Goal: Task Accomplishment & Management: Manage account settings

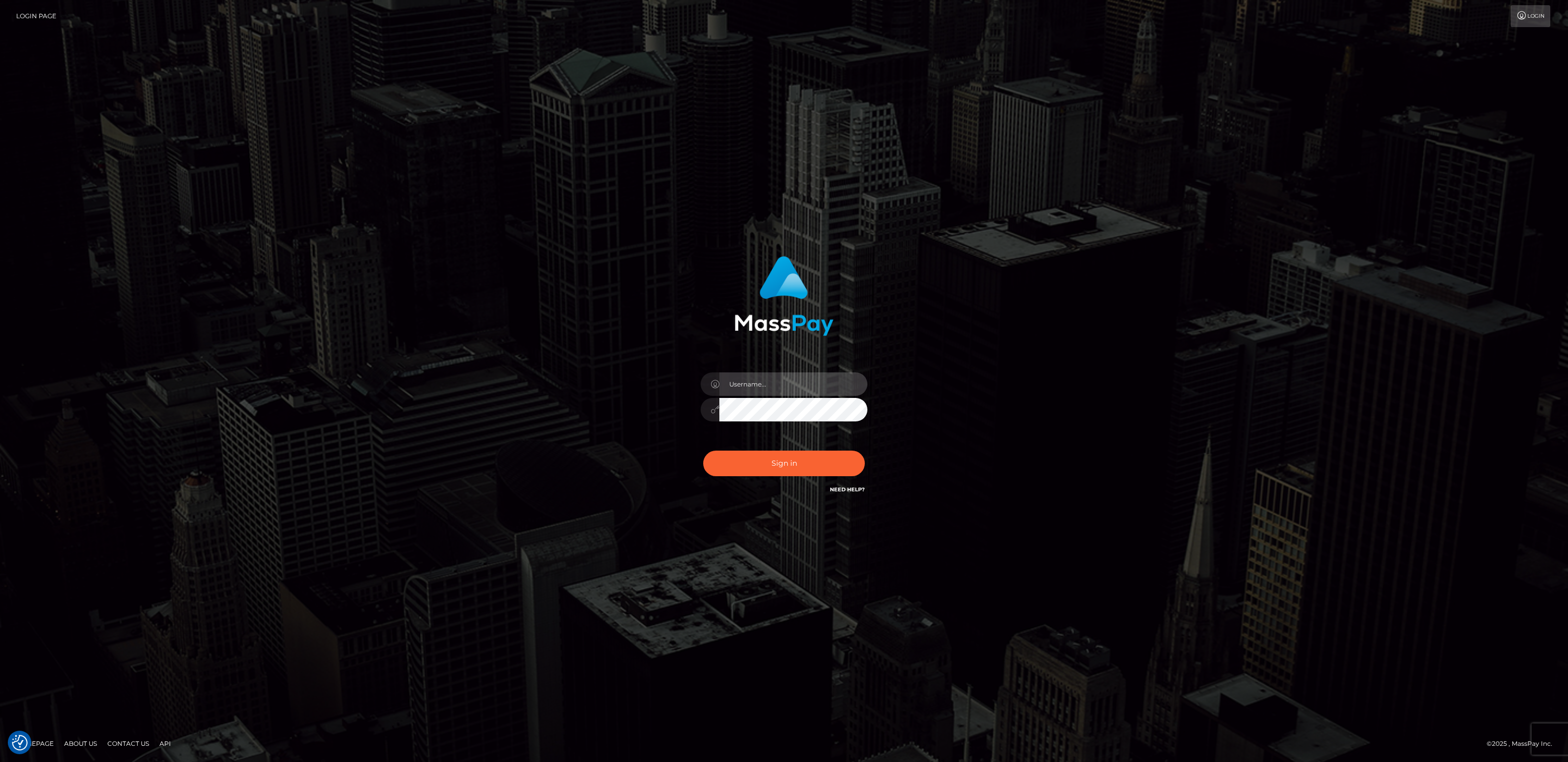
click at [776, 382] on input "text" at bounding box center [793, 384] width 148 height 24
type input "bill.scout"
click at [813, 458] on button "Sign in" at bounding box center [784, 463] width 162 height 25
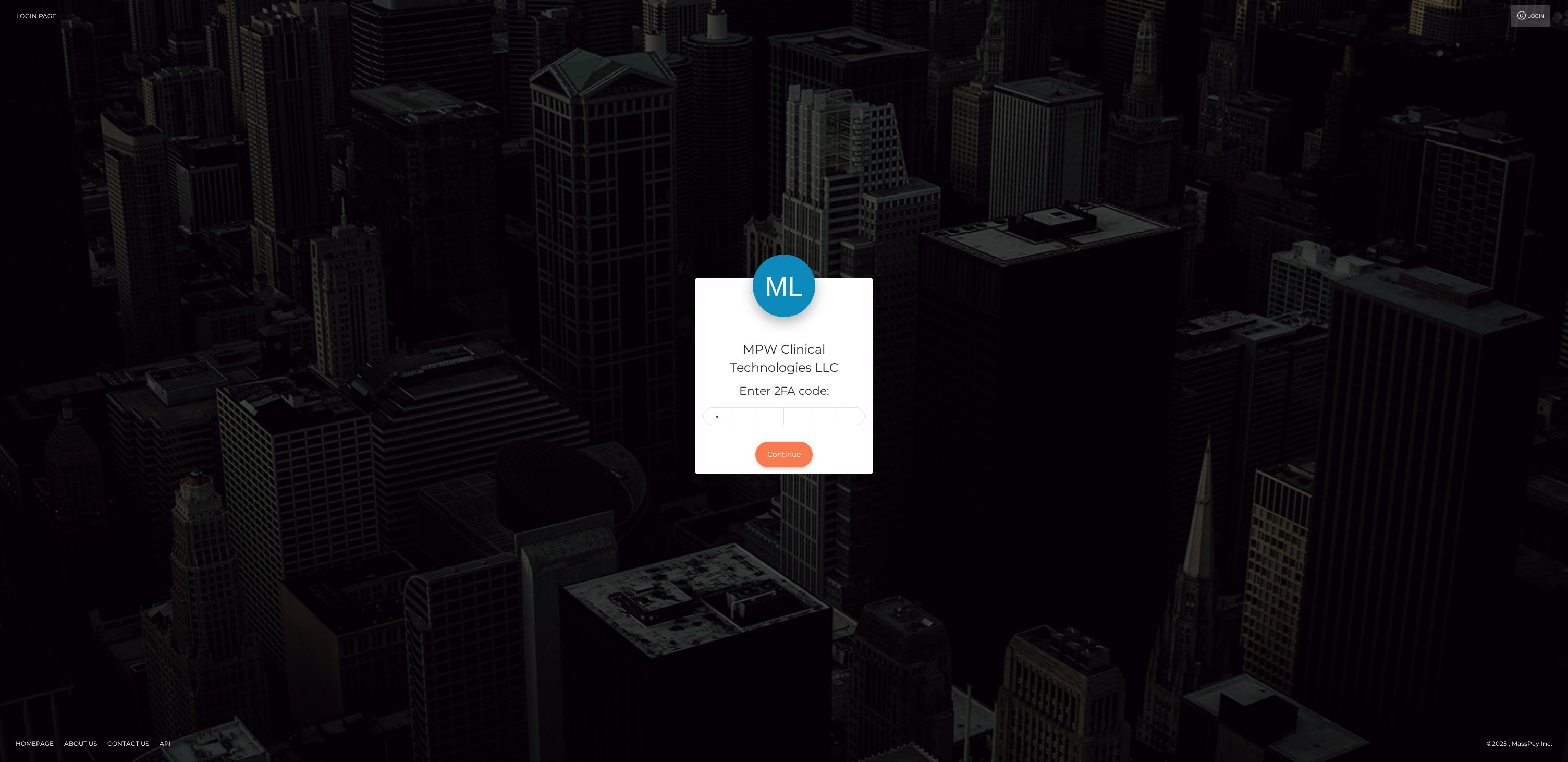
type input "7"
type input "6"
type input "7"
type input "0"
type input "9"
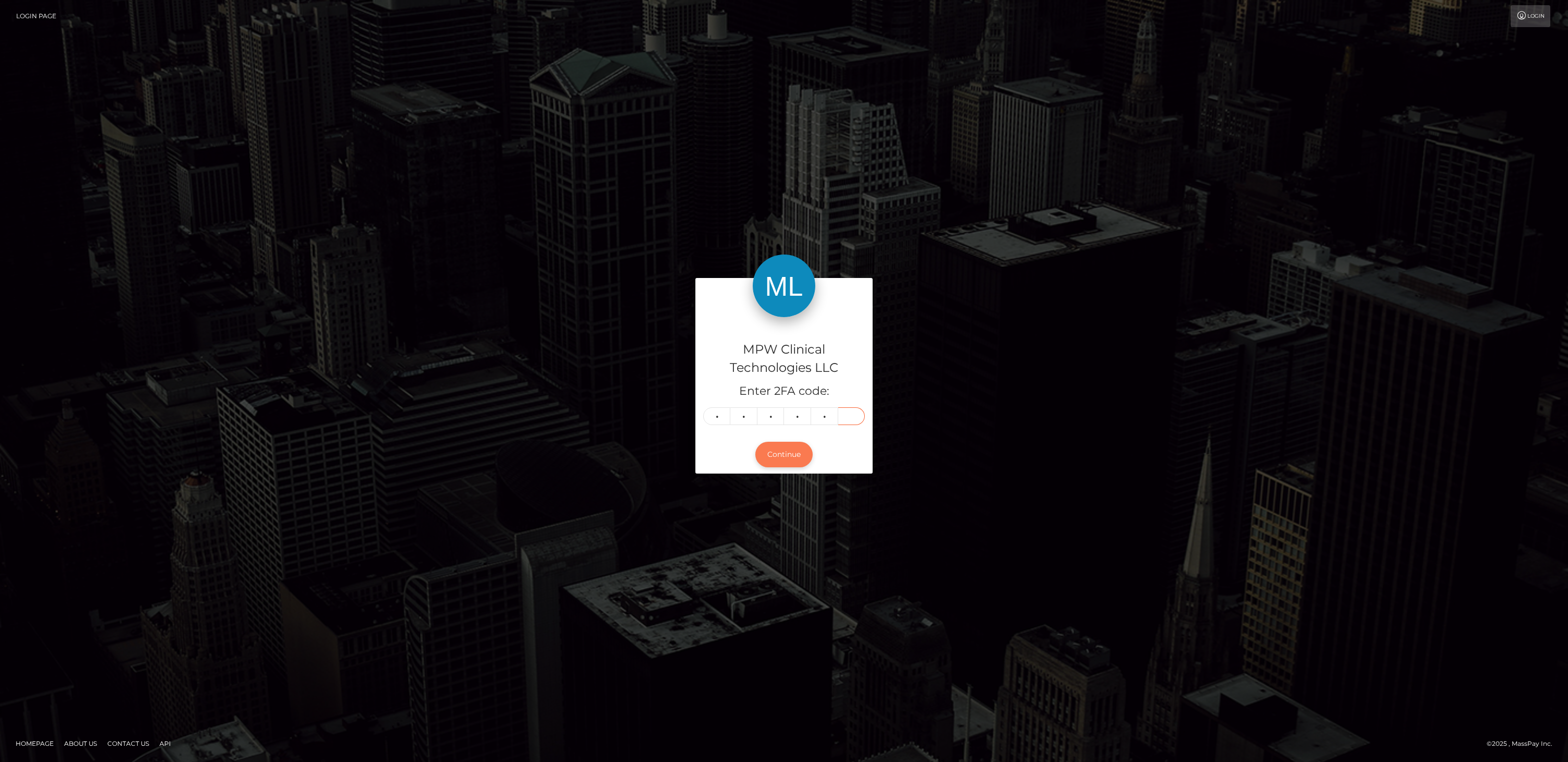
type input "1"
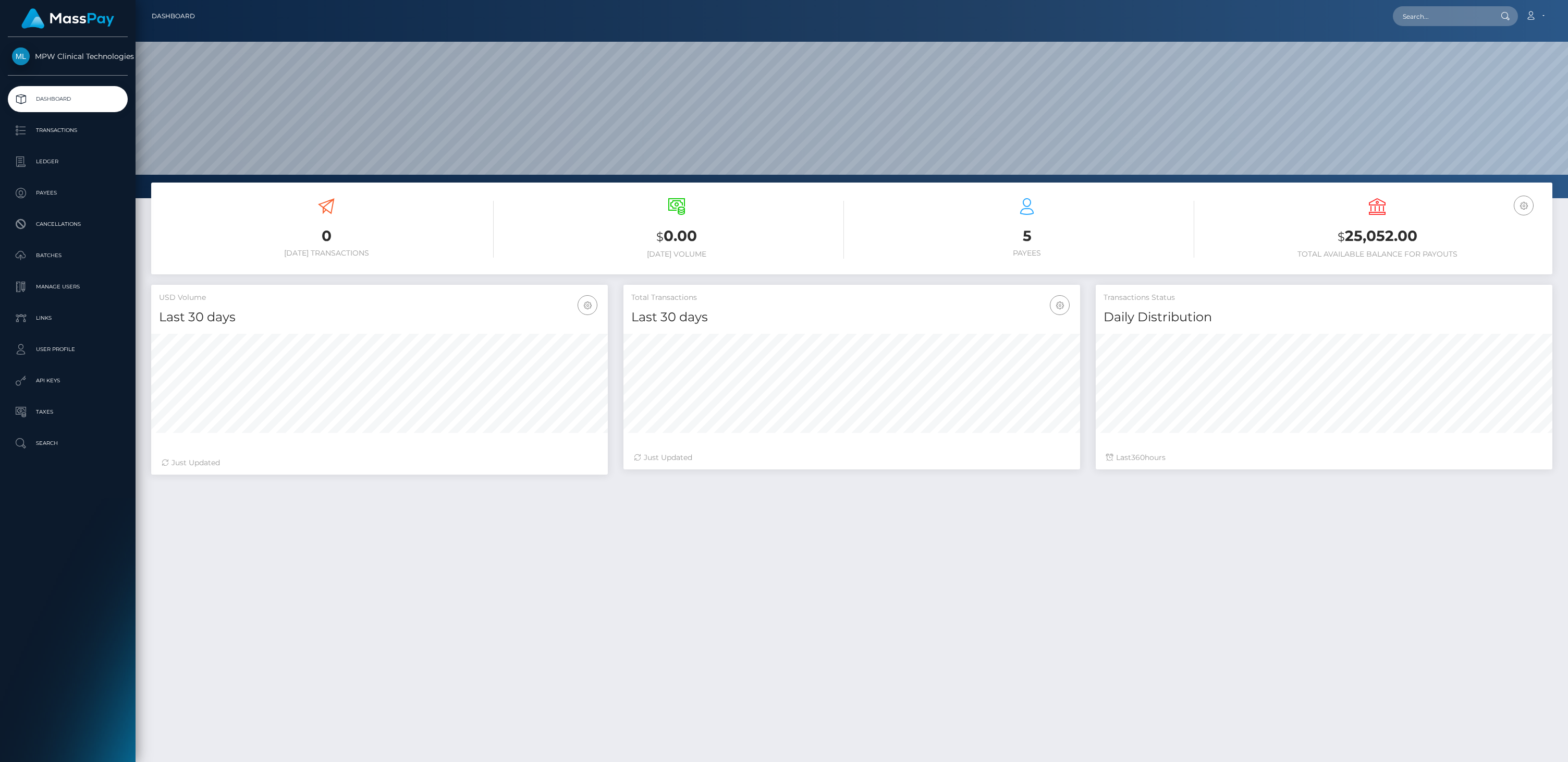
scroll to position [185, 457]
click at [48, 380] on p "API Keys" at bounding box center [67, 381] width 112 height 16
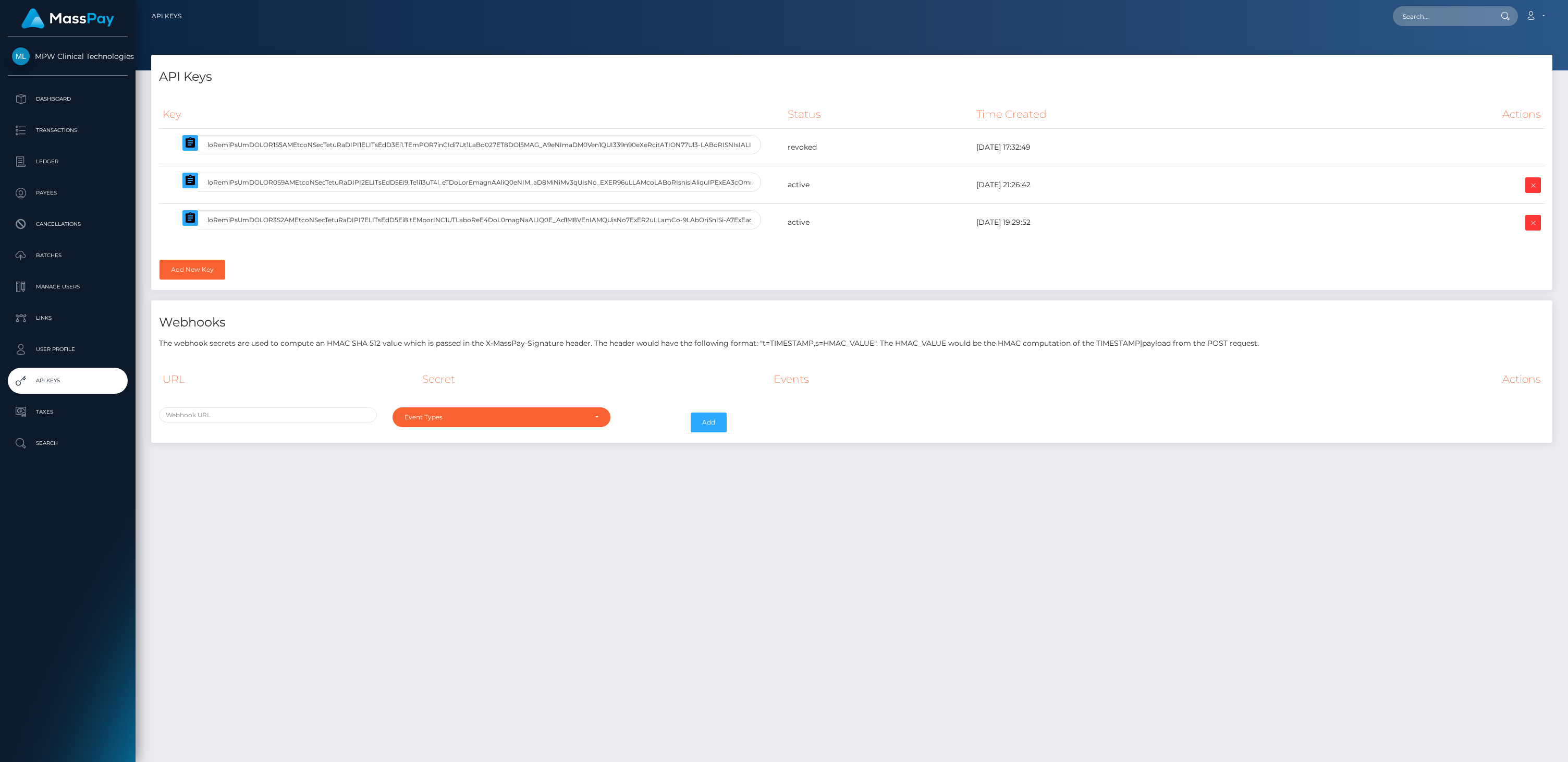
select select
drag, startPoint x: 462, startPoint y: 688, endPoint x: 480, endPoint y: 685, distance: 18.2
click at [462, 690] on div "API Keys Key Status Time Created Actions kyc.id" at bounding box center [851, 403] width 1433 height 698
click at [527, 579] on div "API Keys Key Status Time Created Actions kyc.id" at bounding box center [851, 403] width 1433 height 698
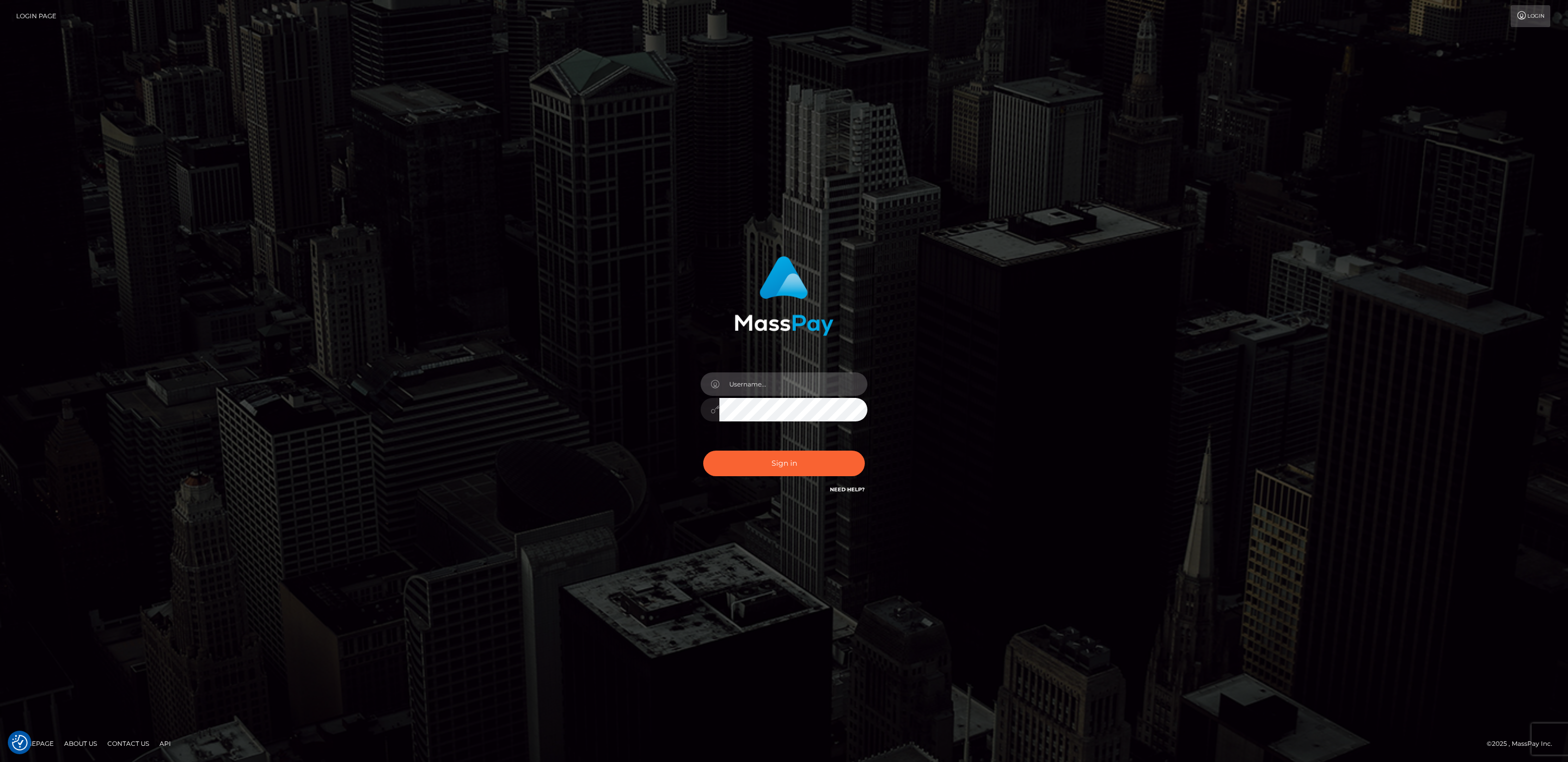
click at [759, 379] on input "text" at bounding box center [793, 384] width 148 height 24
type input "bill.scout"
click at [778, 471] on button "Sign in" at bounding box center [784, 463] width 162 height 25
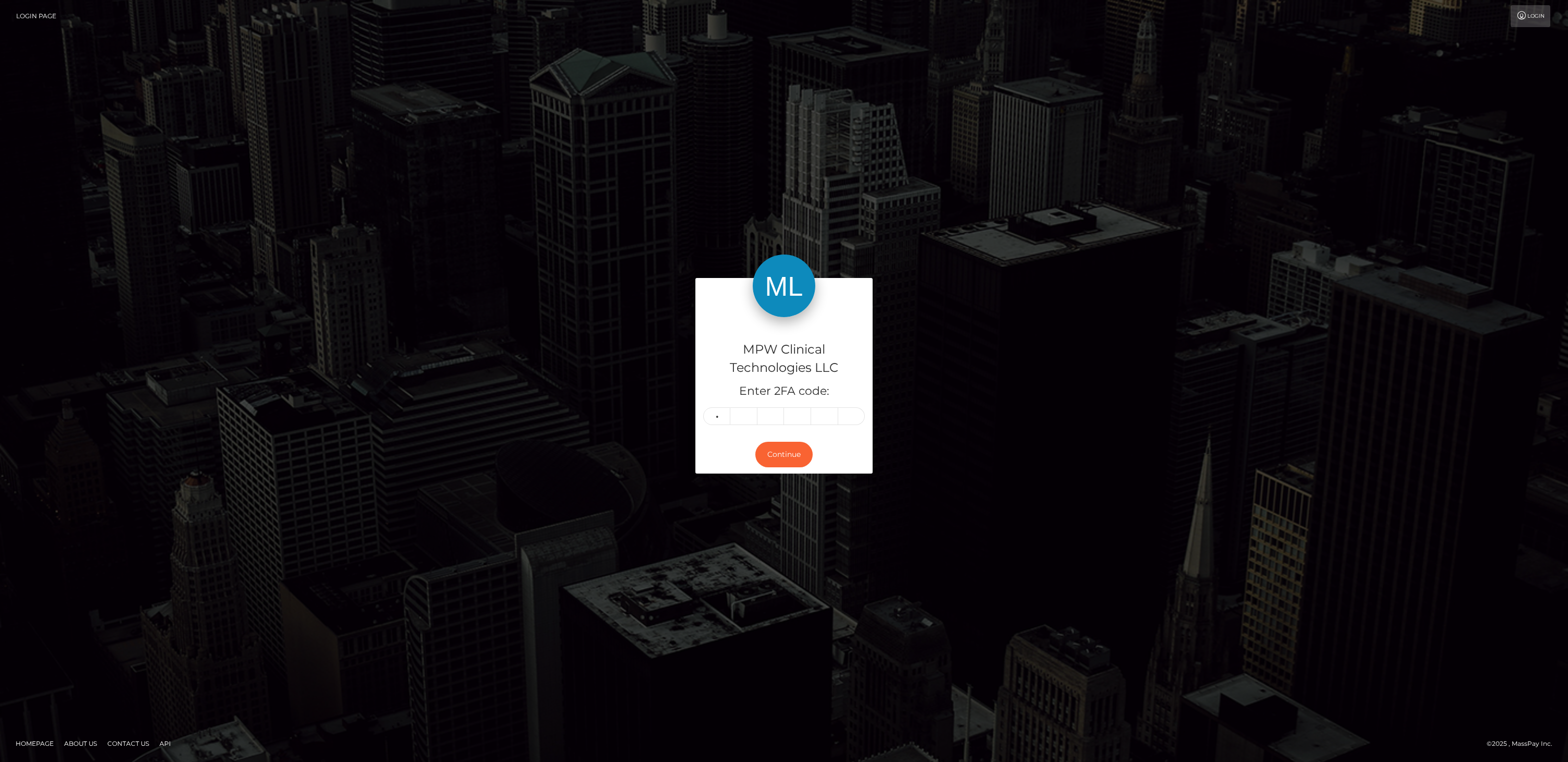
type input "9"
type input "0"
type input "5"
type input "1"
type input "7"
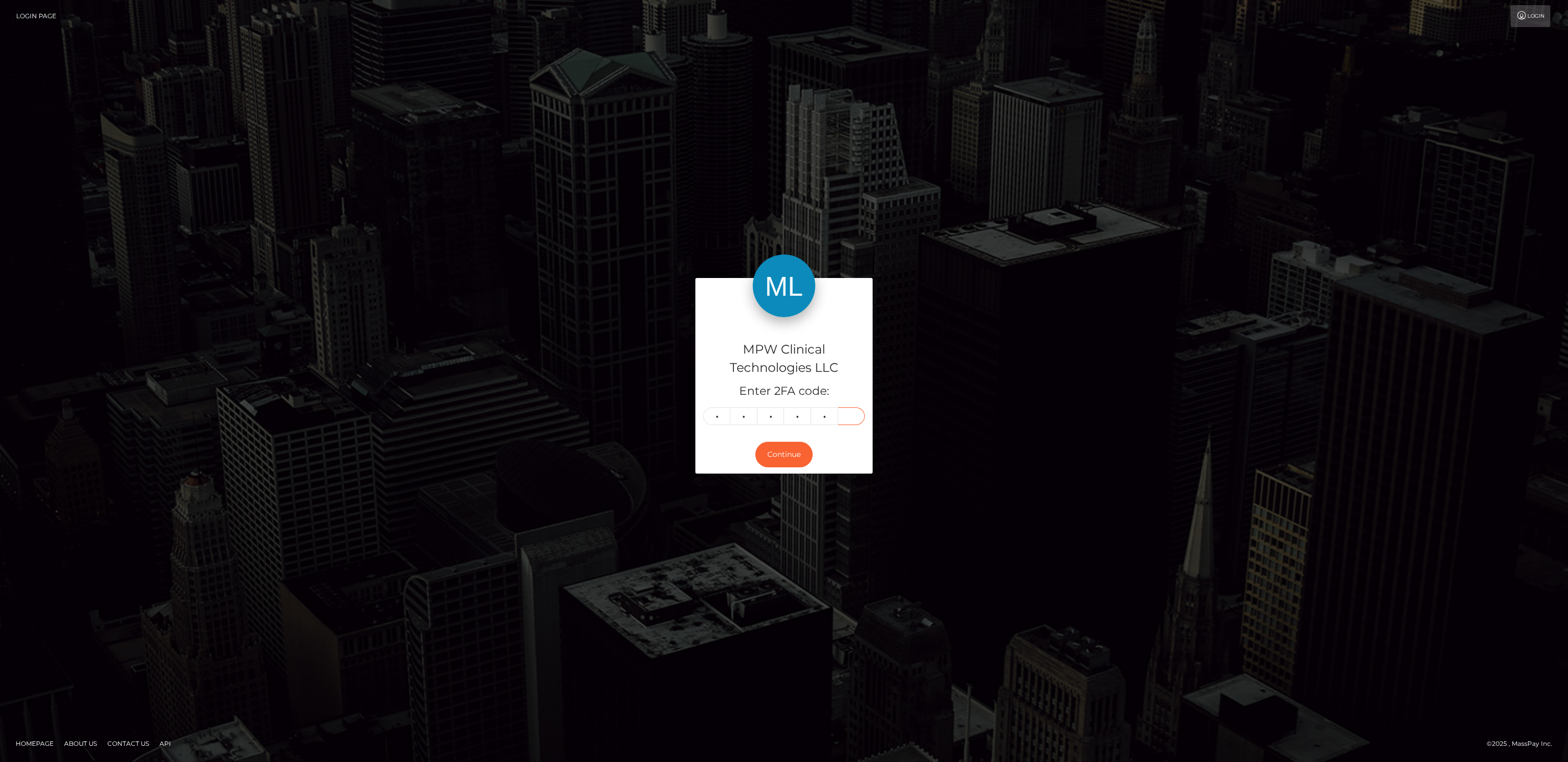
type input "5"
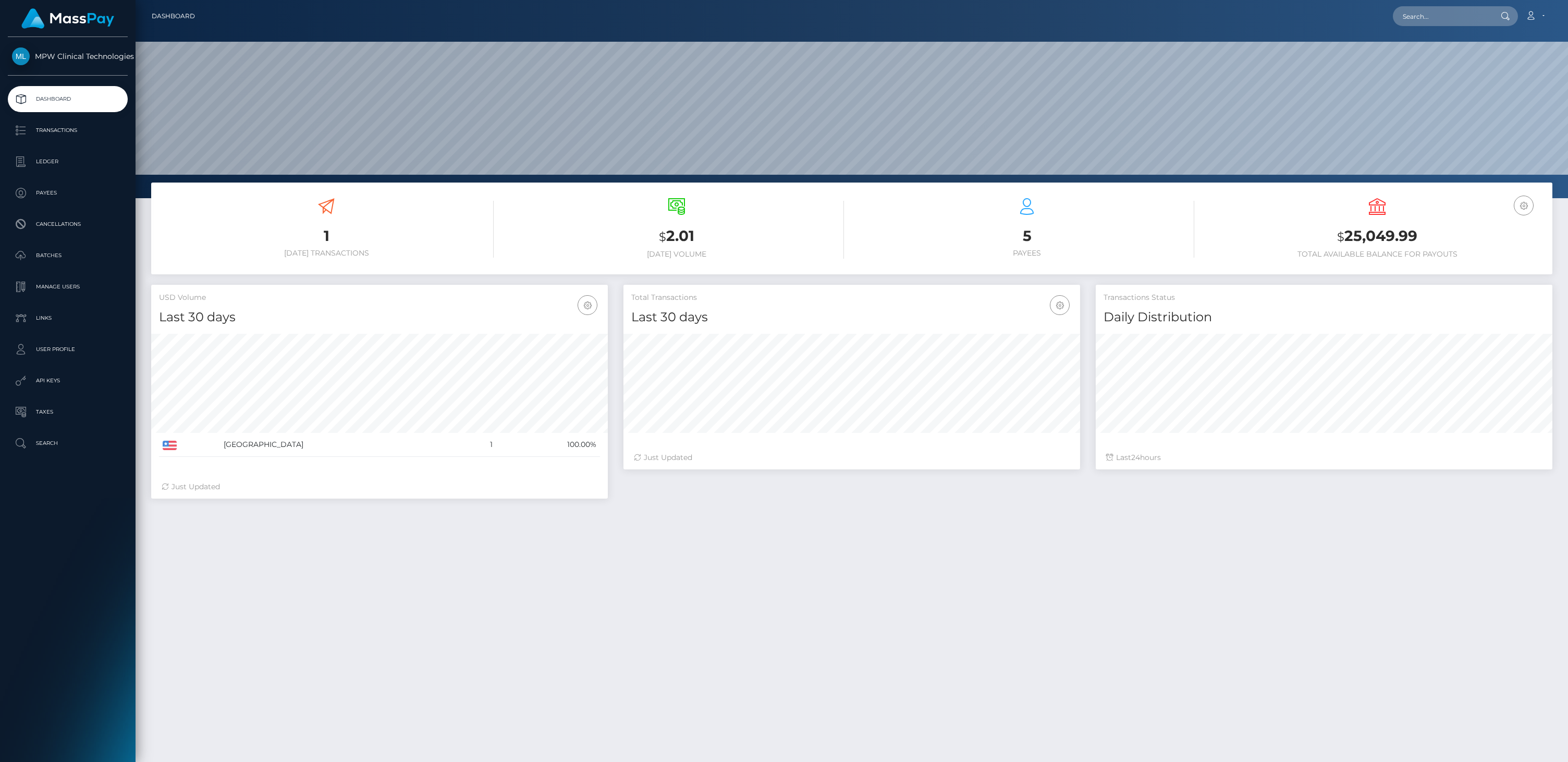
scroll to position [185, 457]
drag, startPoint x: 36, startPoint y: 133, endPoint x: 42, endPoint y: 135, distance: 6.3
click at [36, 133] on p "Transactions" at bounding box center [67, 131] width 112 height 16
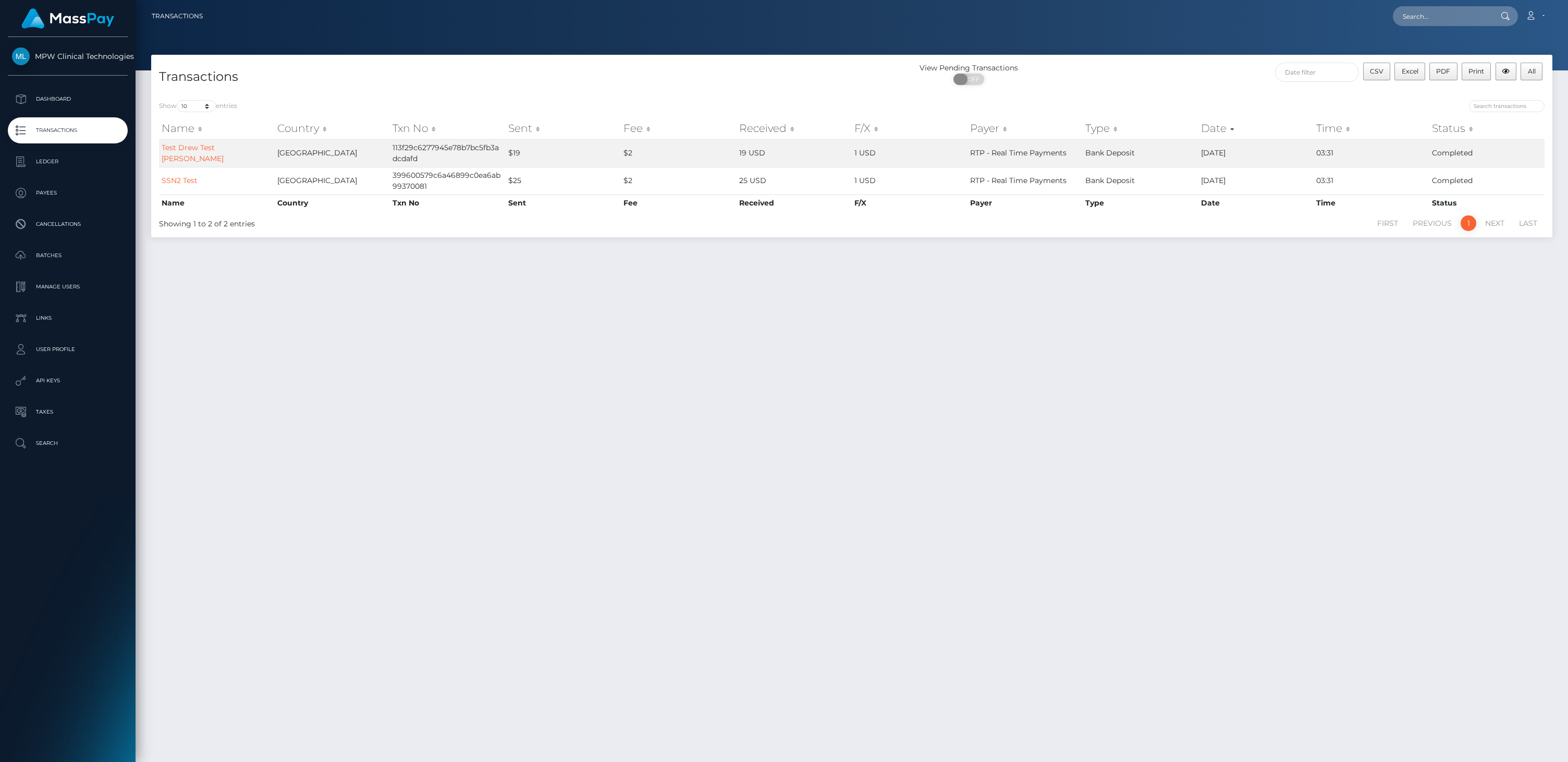
click at [970, 78] on span "OFF" at bounding box center [972, 79] width 26 height 11
click at [970, 78] on span at bounding box center [977, 79] width 14 height 11
checkbox input "false"
click at [72, 196] on p "Payees" at bounding box center [67, 193] width 112 height 16
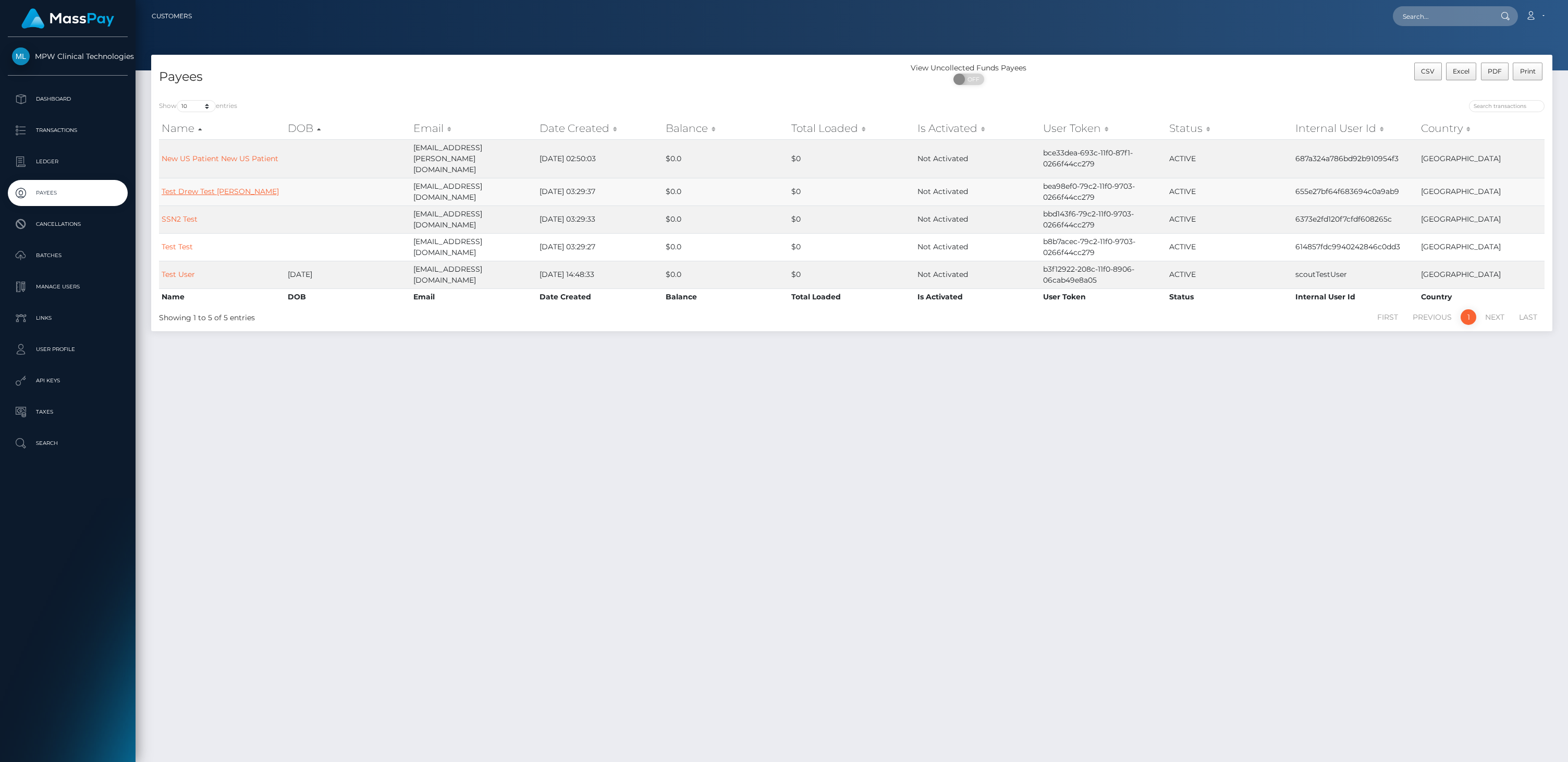
click at [229, 187] on link "Test Drew Test [PERSON_NAME]" at bounding box center [220, 192] width 117 height 10
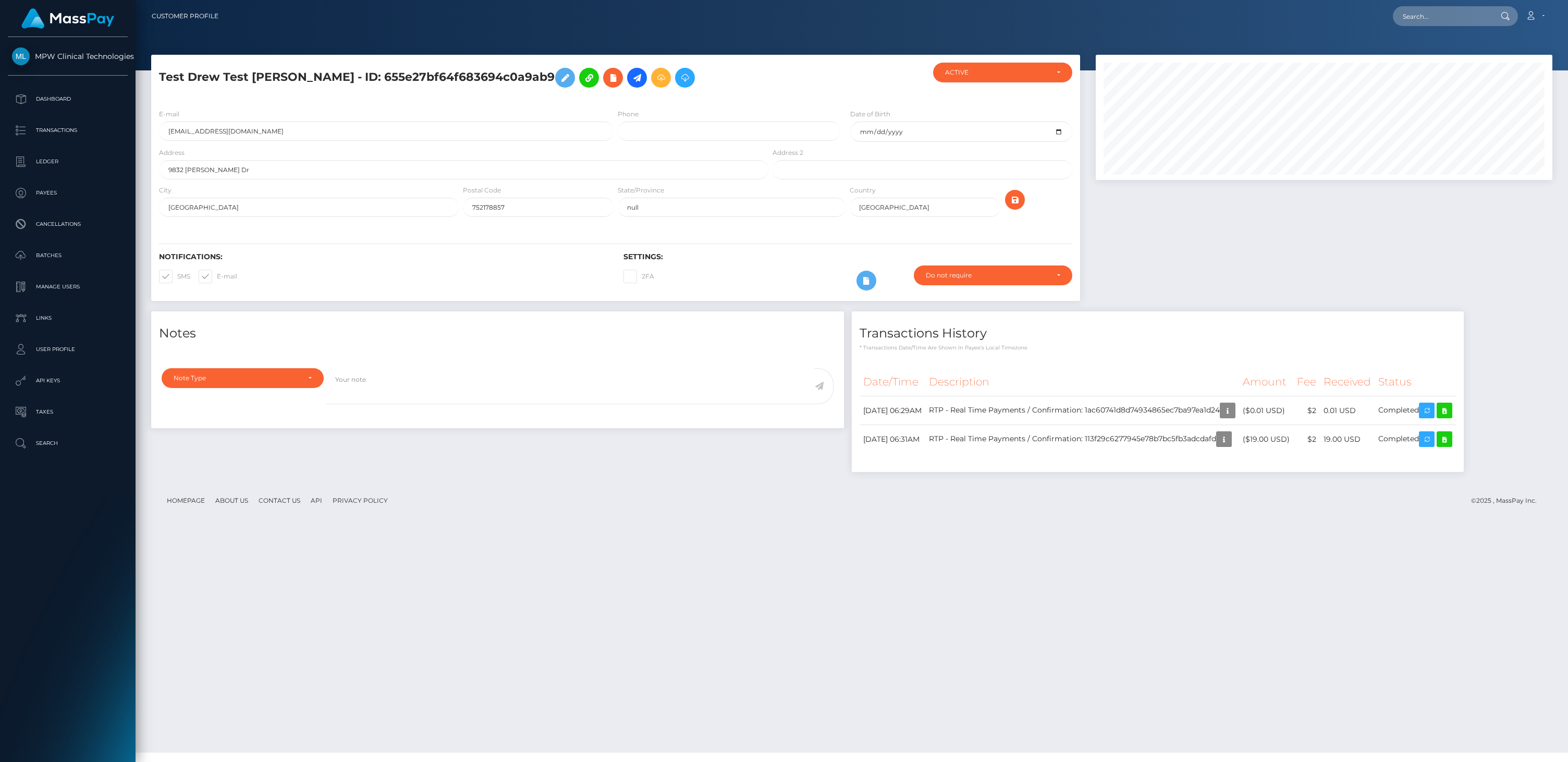
scroll to position [125, 457]
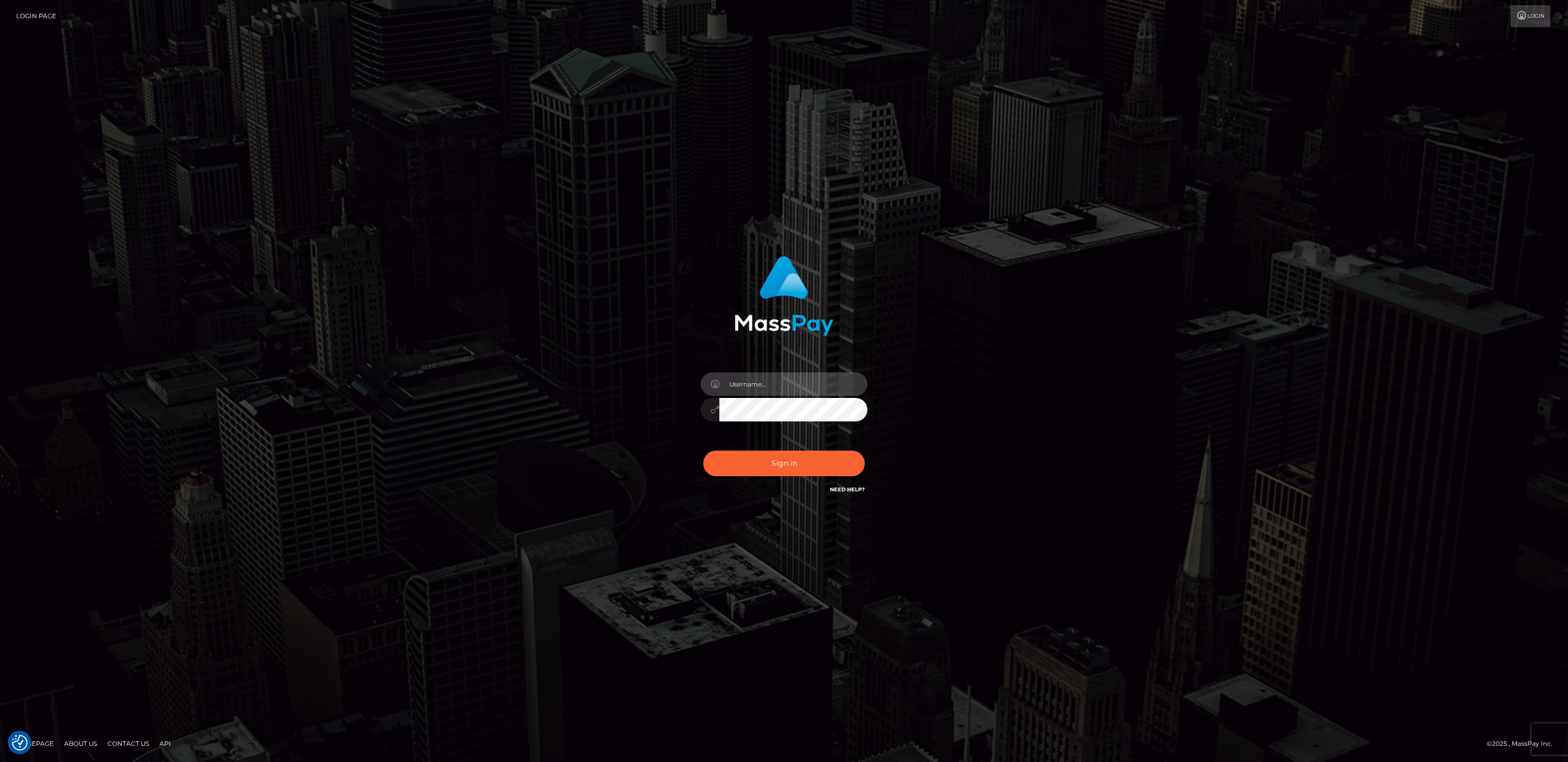
click at [834, 383] on input "text" at bounding box center [793, 384] width 148 height 24
type input "bill.scout"
click at [769, 468] on button "Sign in" at bounding box center [784, 463] width 162 height 25
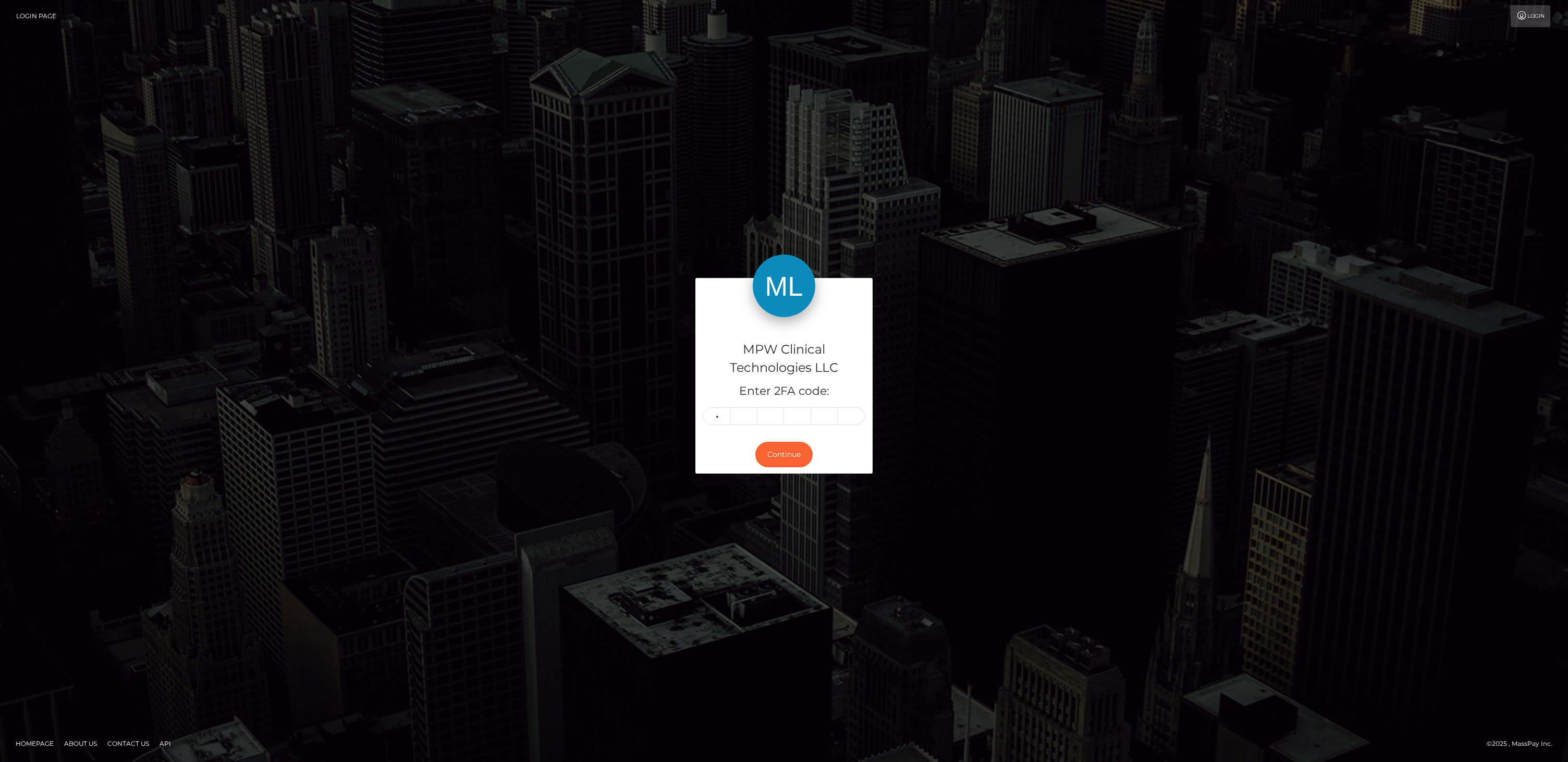
type input "2"
type input "8"
type input "6"
type input "9"
type input "7"
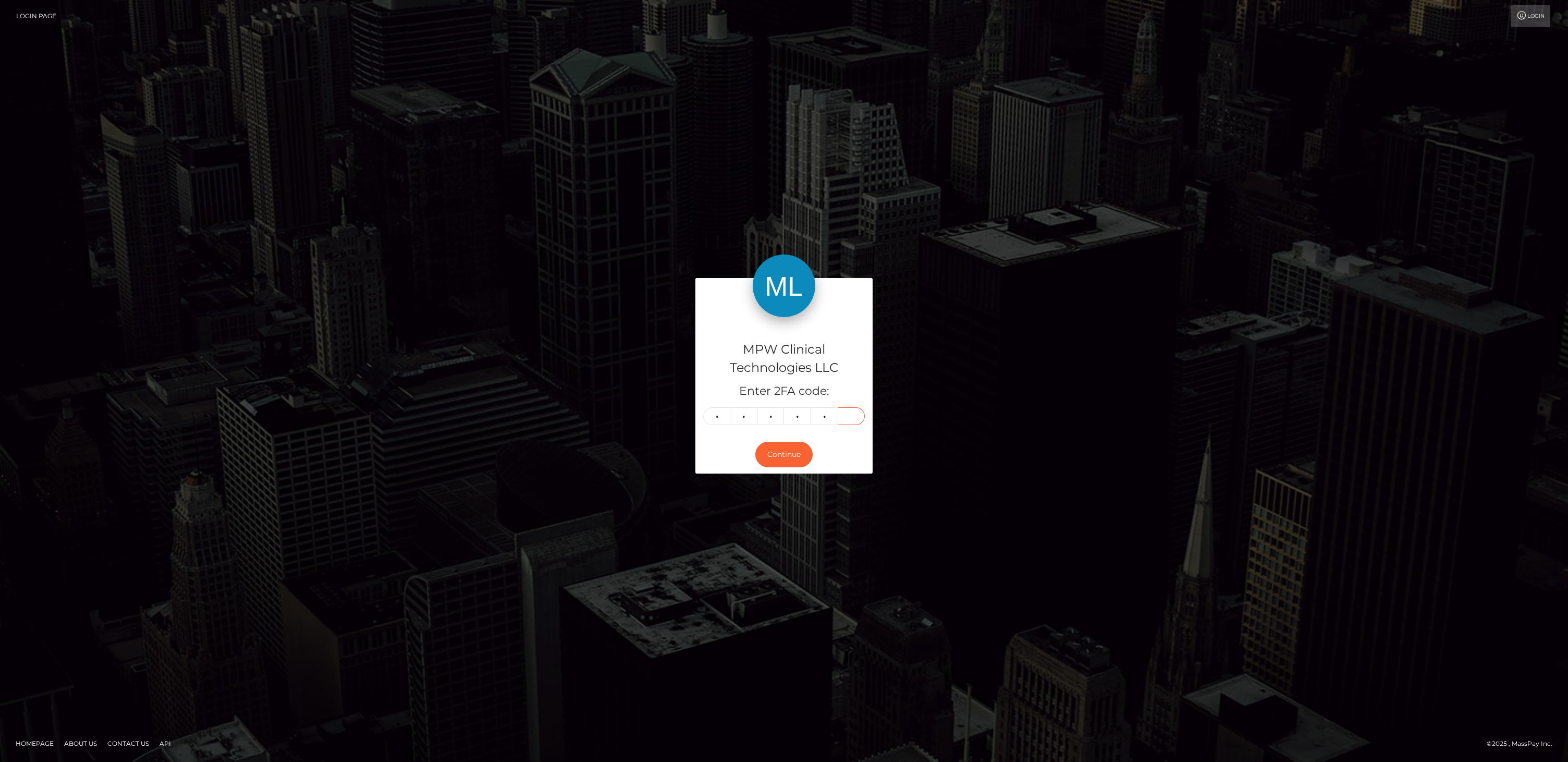
type input "3"
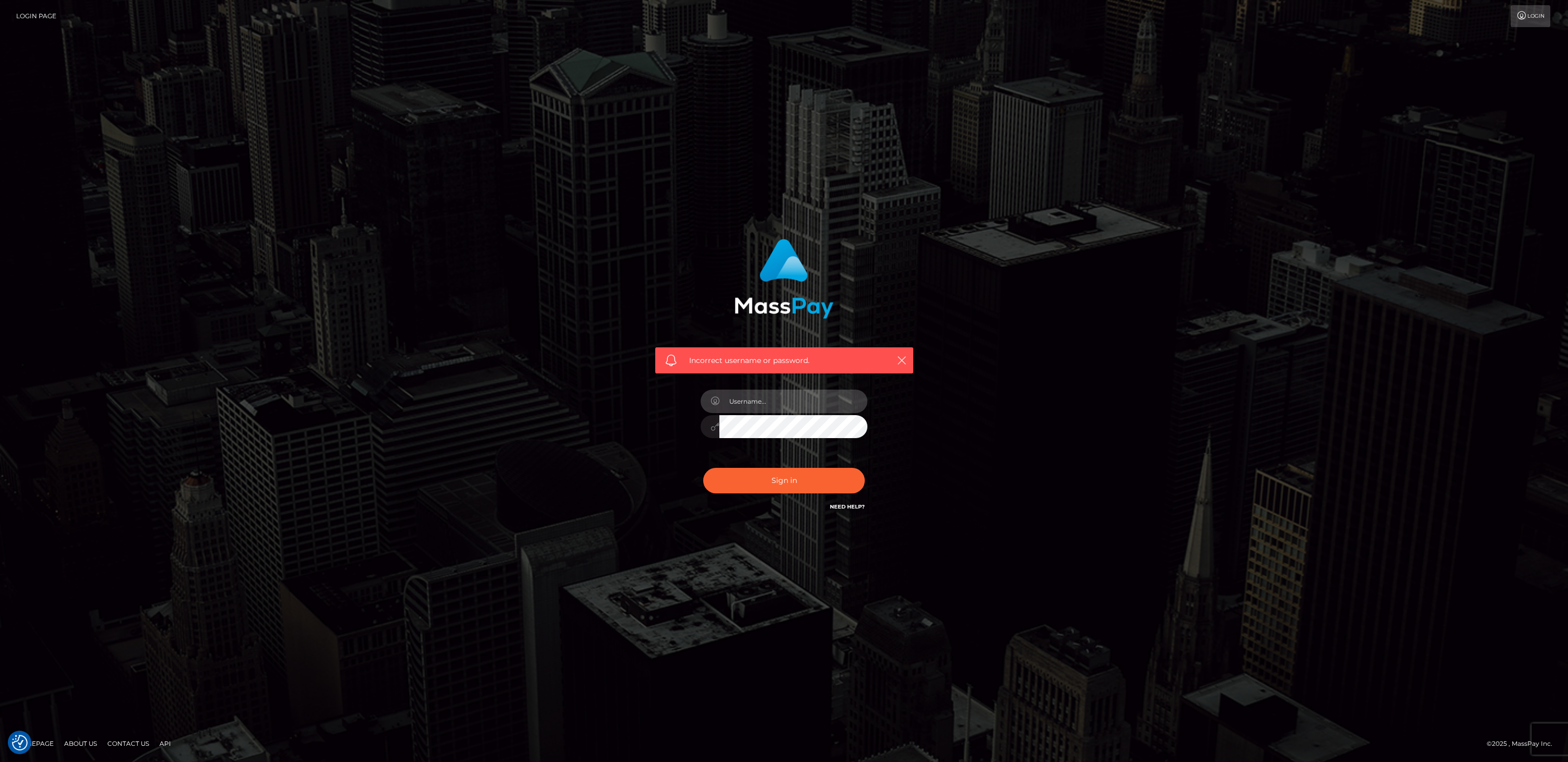
click at [761, 407] on input "text" at bounding box center [793, 402] width 148 height 24
type input "bill.scout"
click at [794, 477] on button "Sign in" at bounding box center [784, 480] width 162 height 25
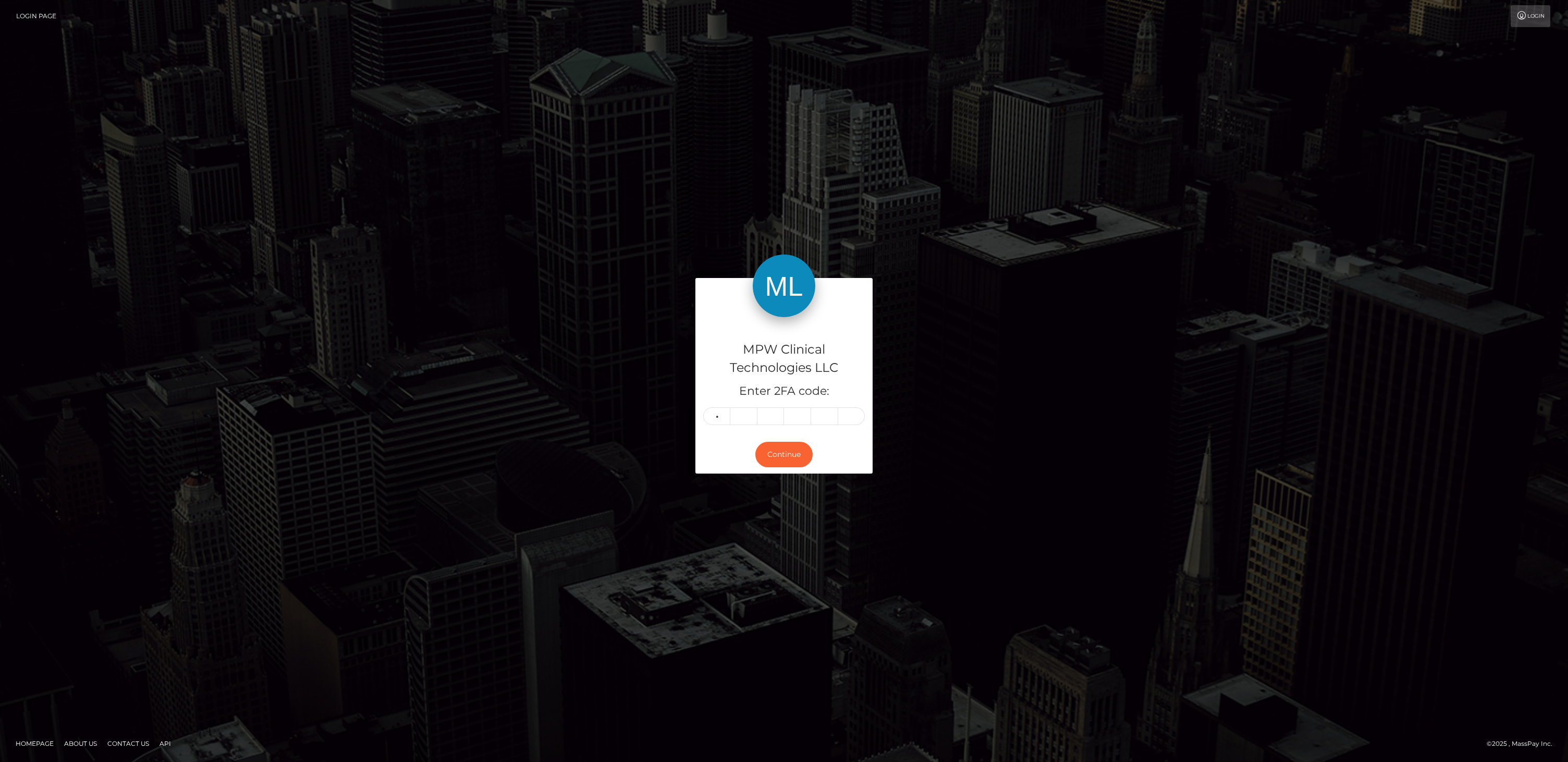
type input "2"
type input "8"
type input "3"
type input "9"
type input "7"
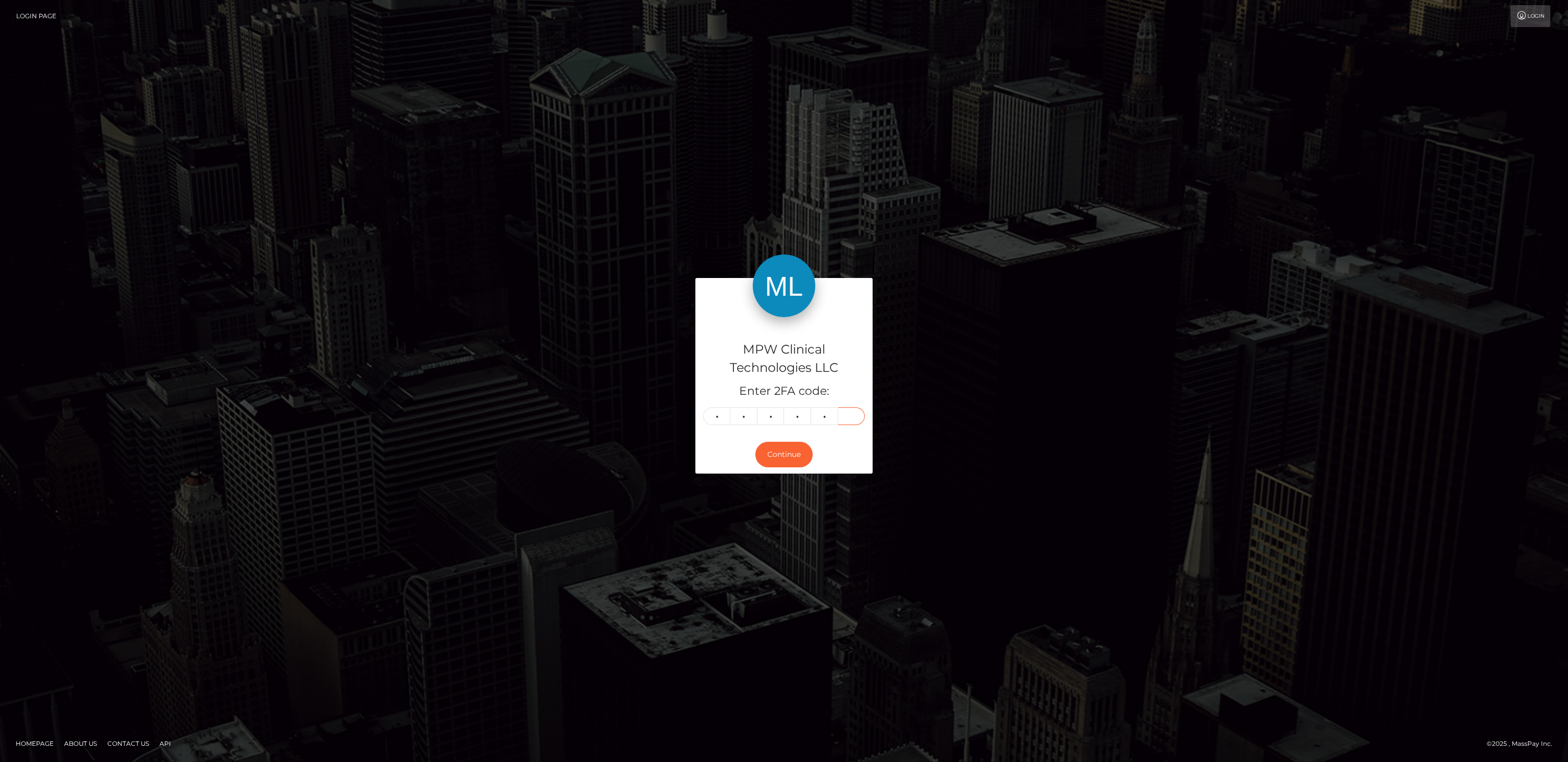
type input "3"
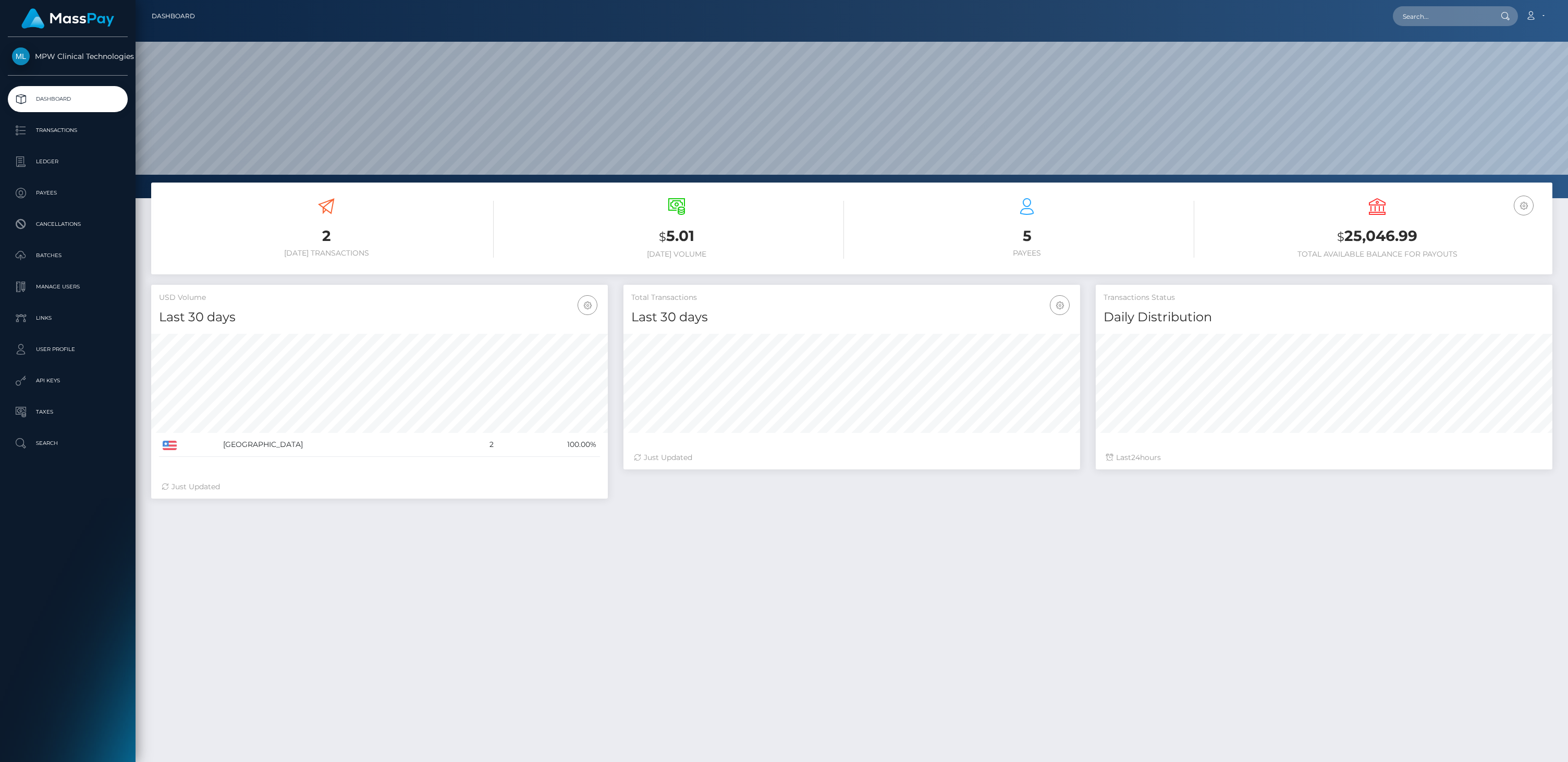
scroll to position [185, 457]
click at [67, 131] on p "Transactions" at bounding box center [67, 131] width 112 height 16
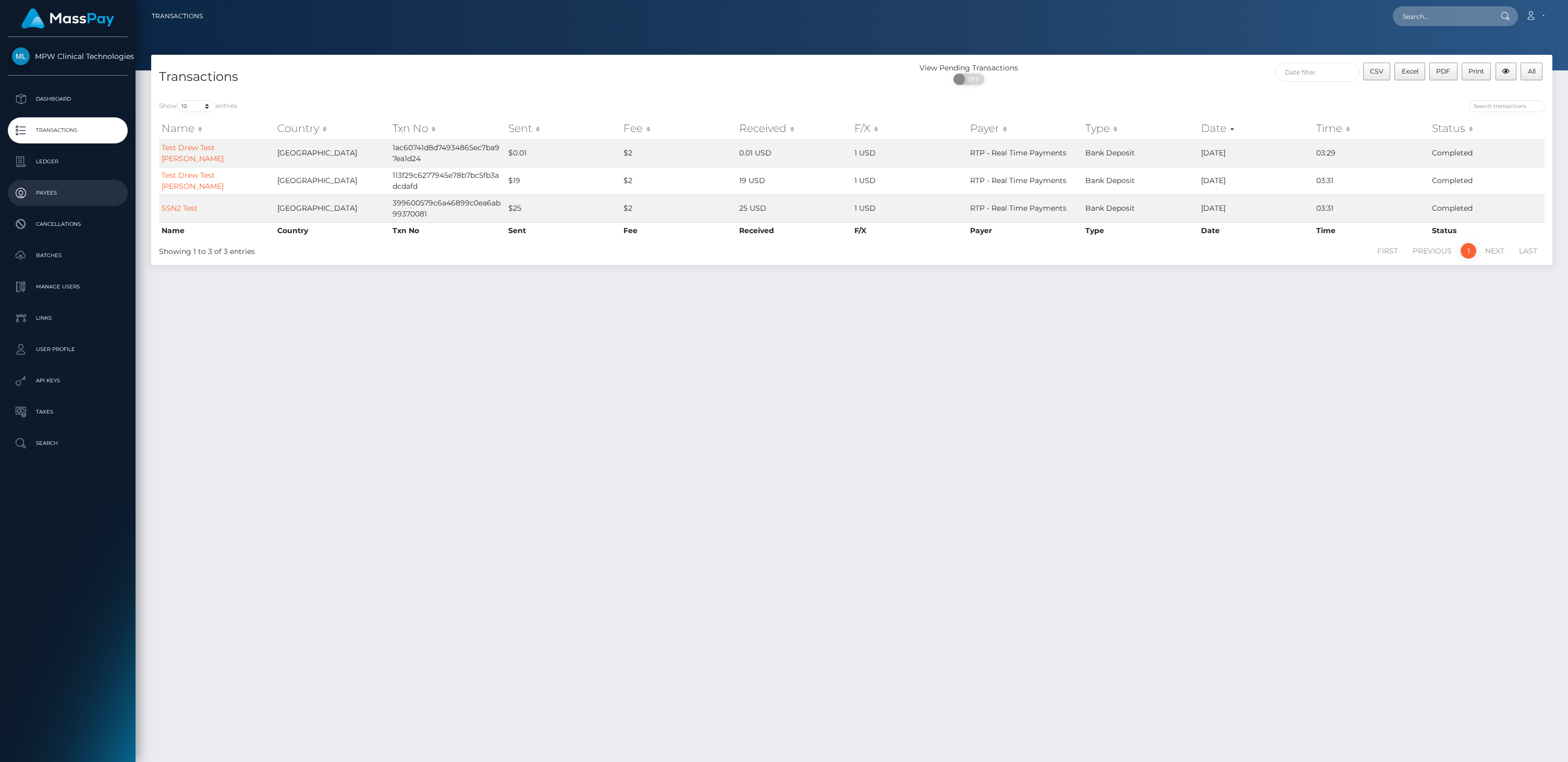
click at [59, 189] on p "Payees" at bounding box center [67, 193] width 112 height 16
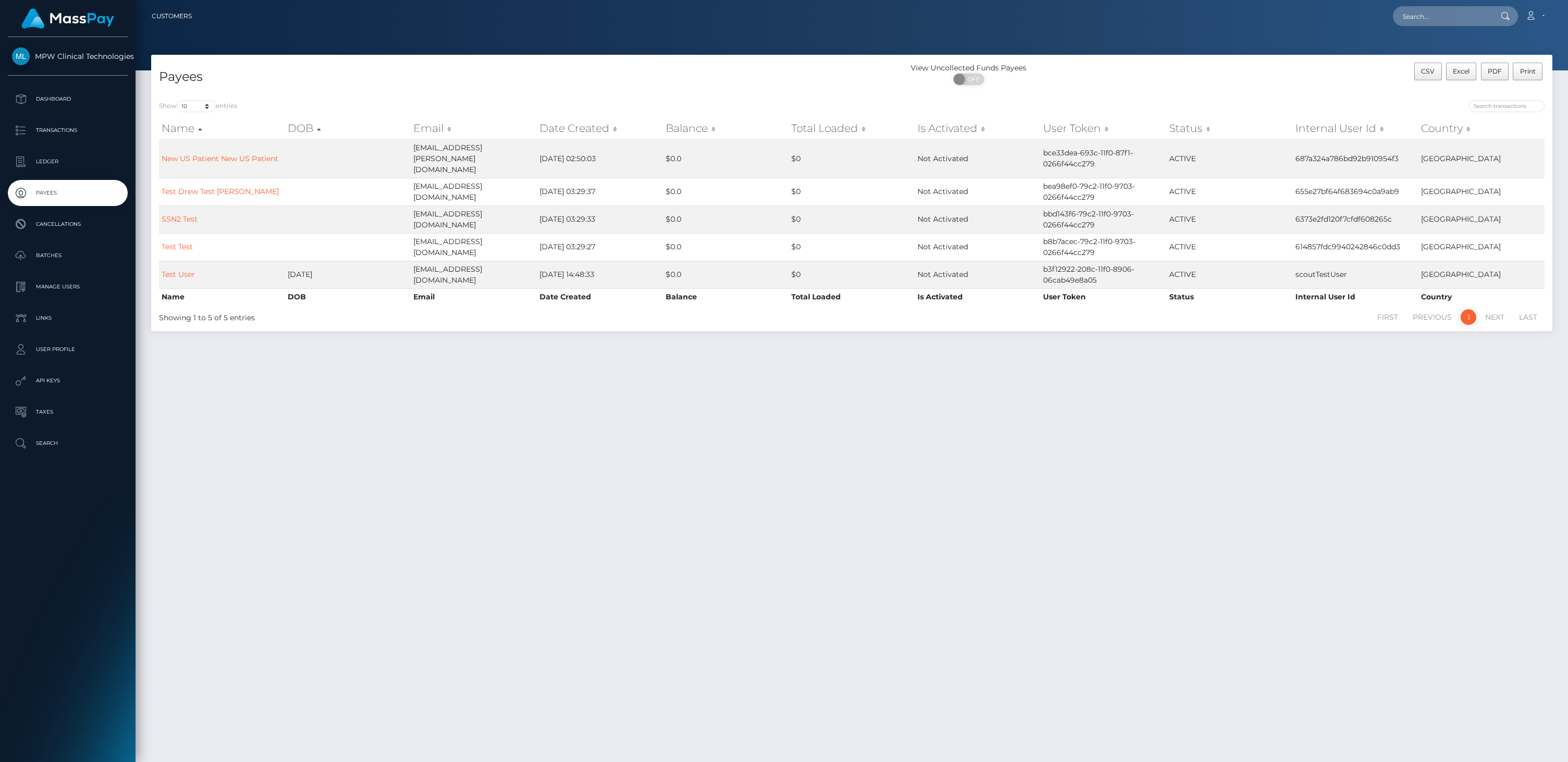
click at [855, 454] on div "Payees View Uncollected Funds Payees ON OFF CSV Excel PDF Print Show 10 25 50 1…" at bounding box center [851, 403] width 1433 height 698
click at [192, 214] on link "SSN2 Test" at bounding box center [179, 219] width 36 height 10
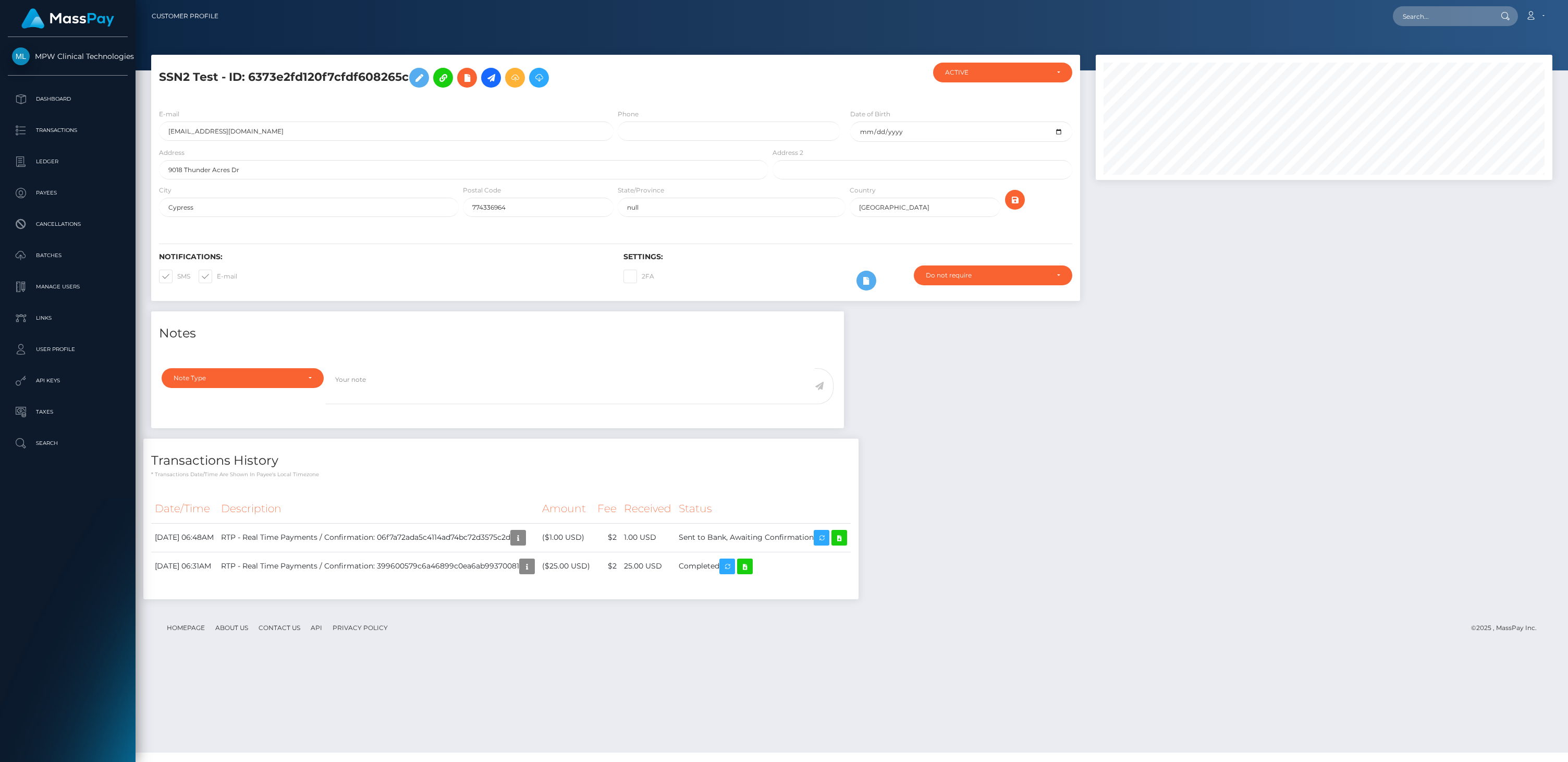
scroll to position [125, 457]
click at [632, 599] on div "Date/Time Description Amount Fee Received Status" at bounding box center [500, 542] width 715 height 112
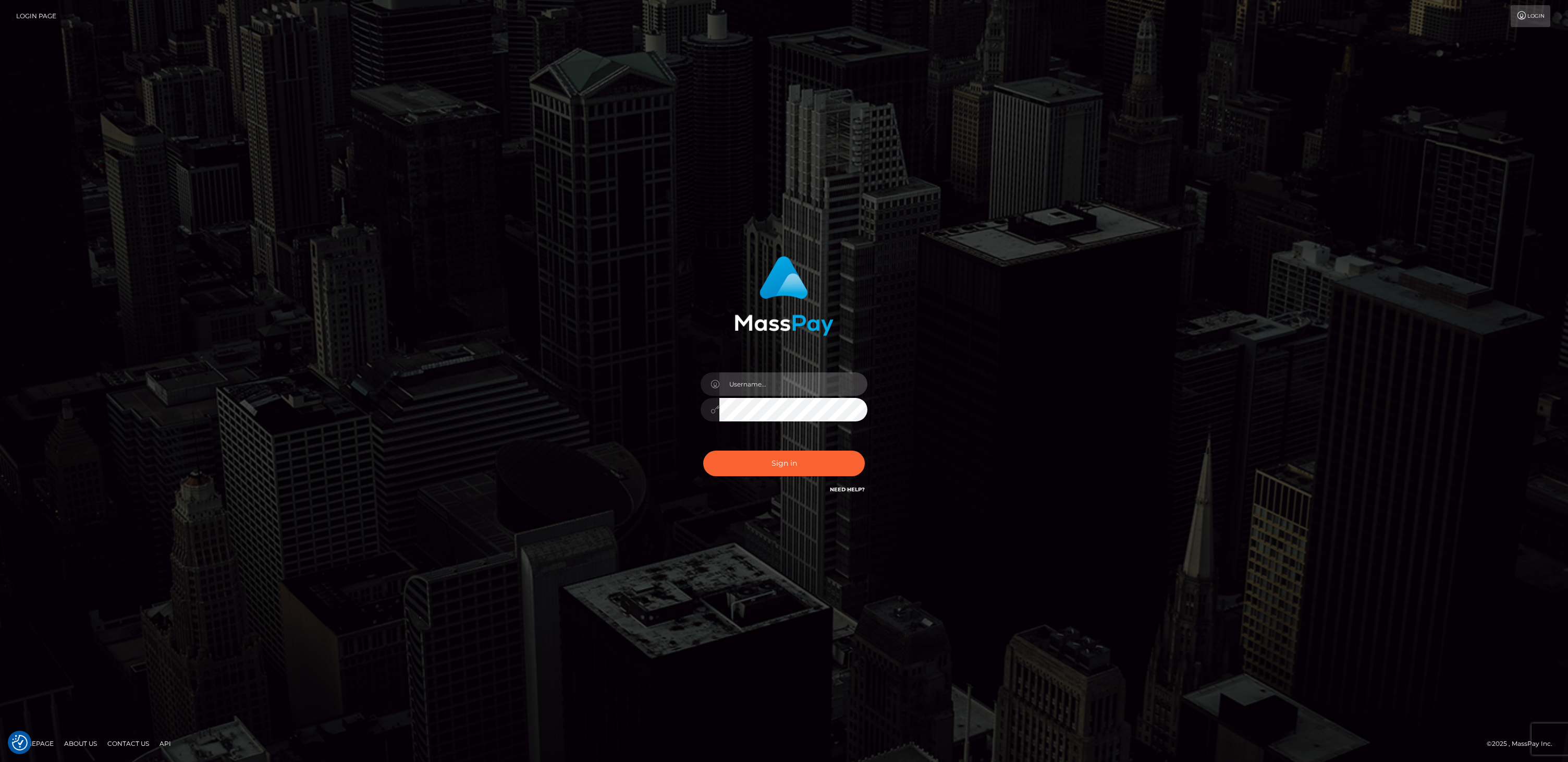
click at [731, 383] on input "text" at bounding box center [793, 384] width 148 height 24
type input "bill.scout"
click at [798, 467] on button "Sign in" at bounding box center [784, 463] width 162 height 25
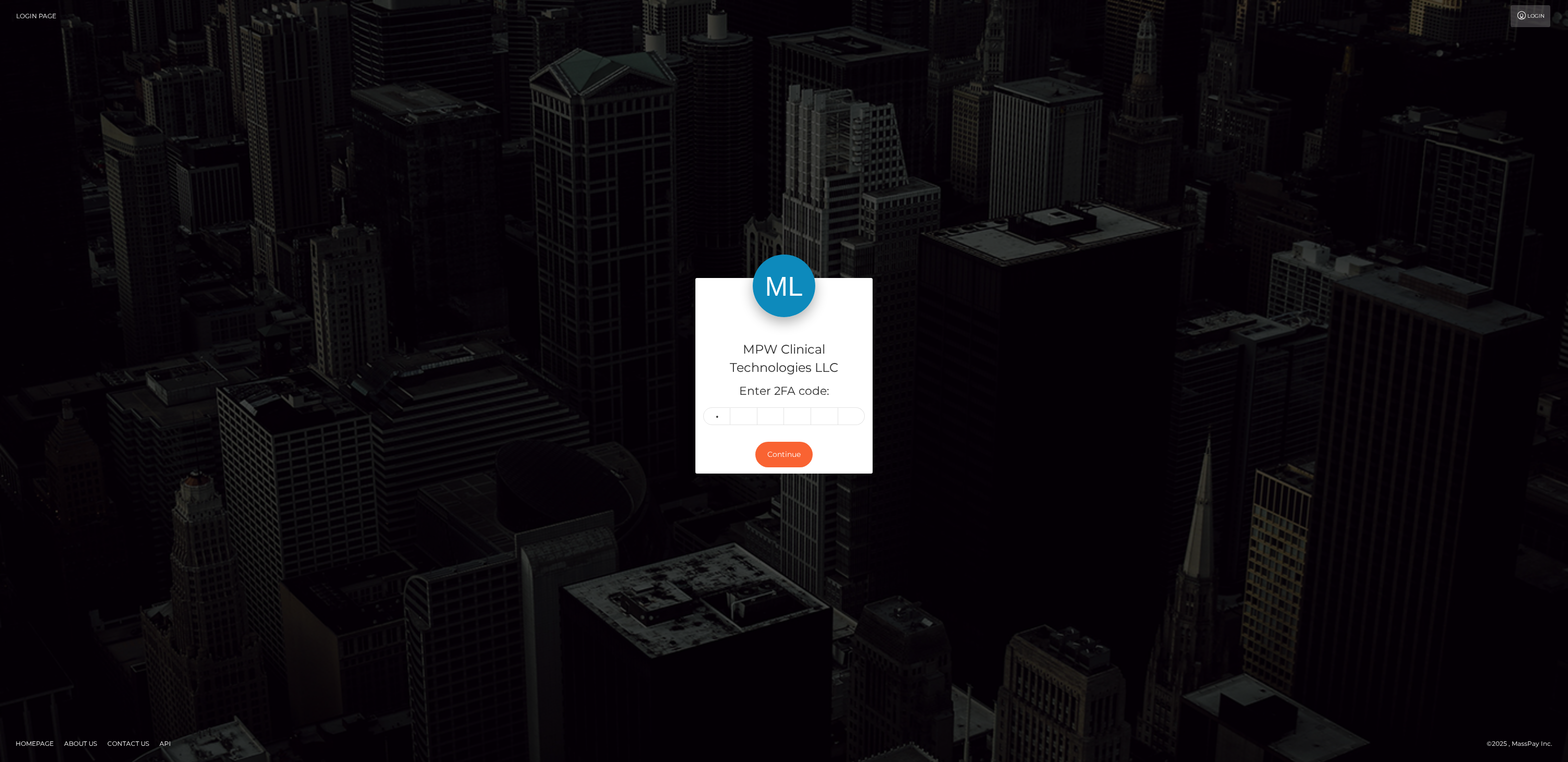
type input "4"
type input "7"
type input "9"
type input "0"
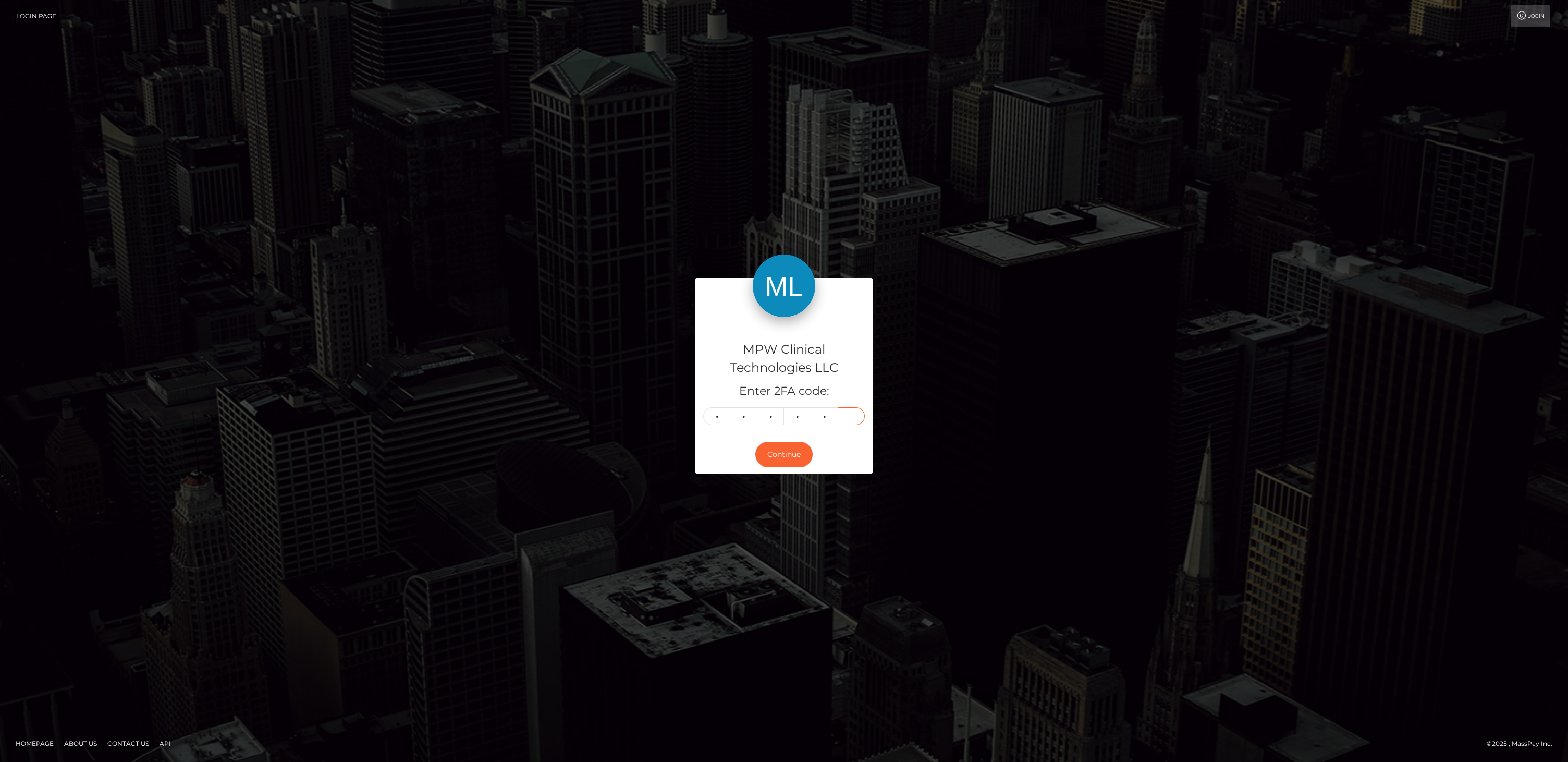
type input "4"
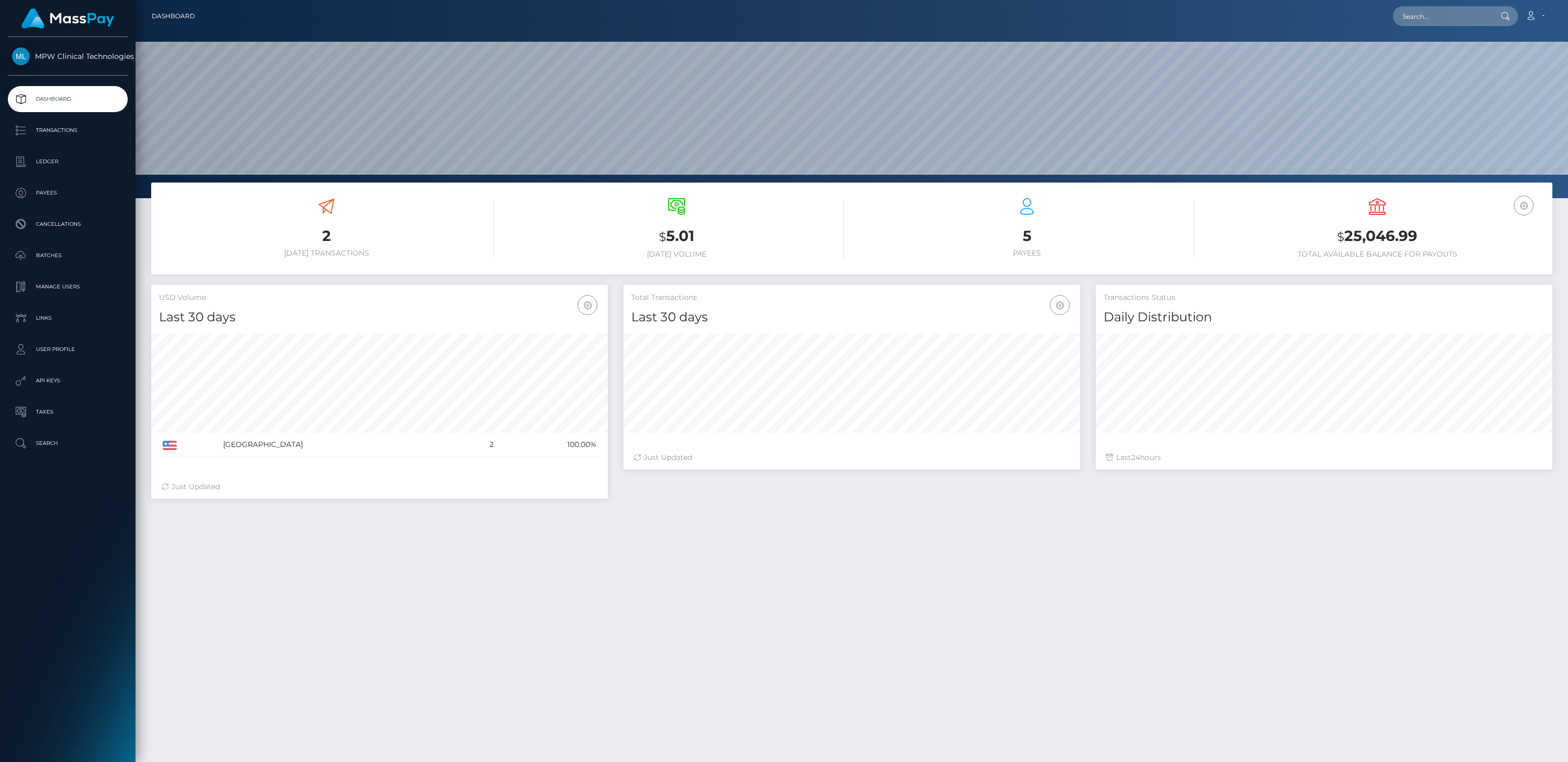
scroll to position [185, 457]
click at [89, 154] on p "Ledger" at bounding box center [67, 162] width 112 height 16
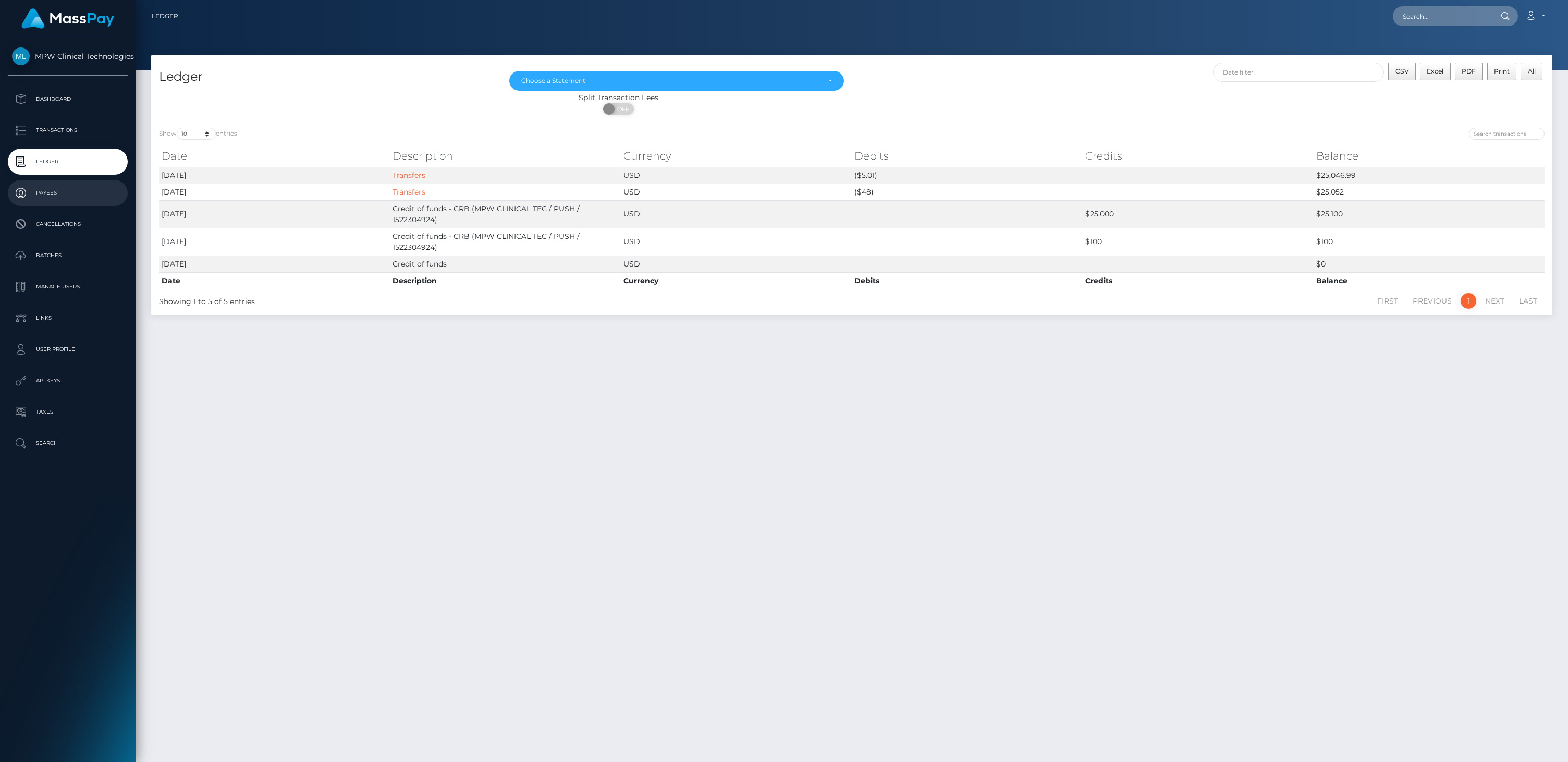
click at [82, 193] on p "Payees" at bounding box center [67, 193] width 112 height 16
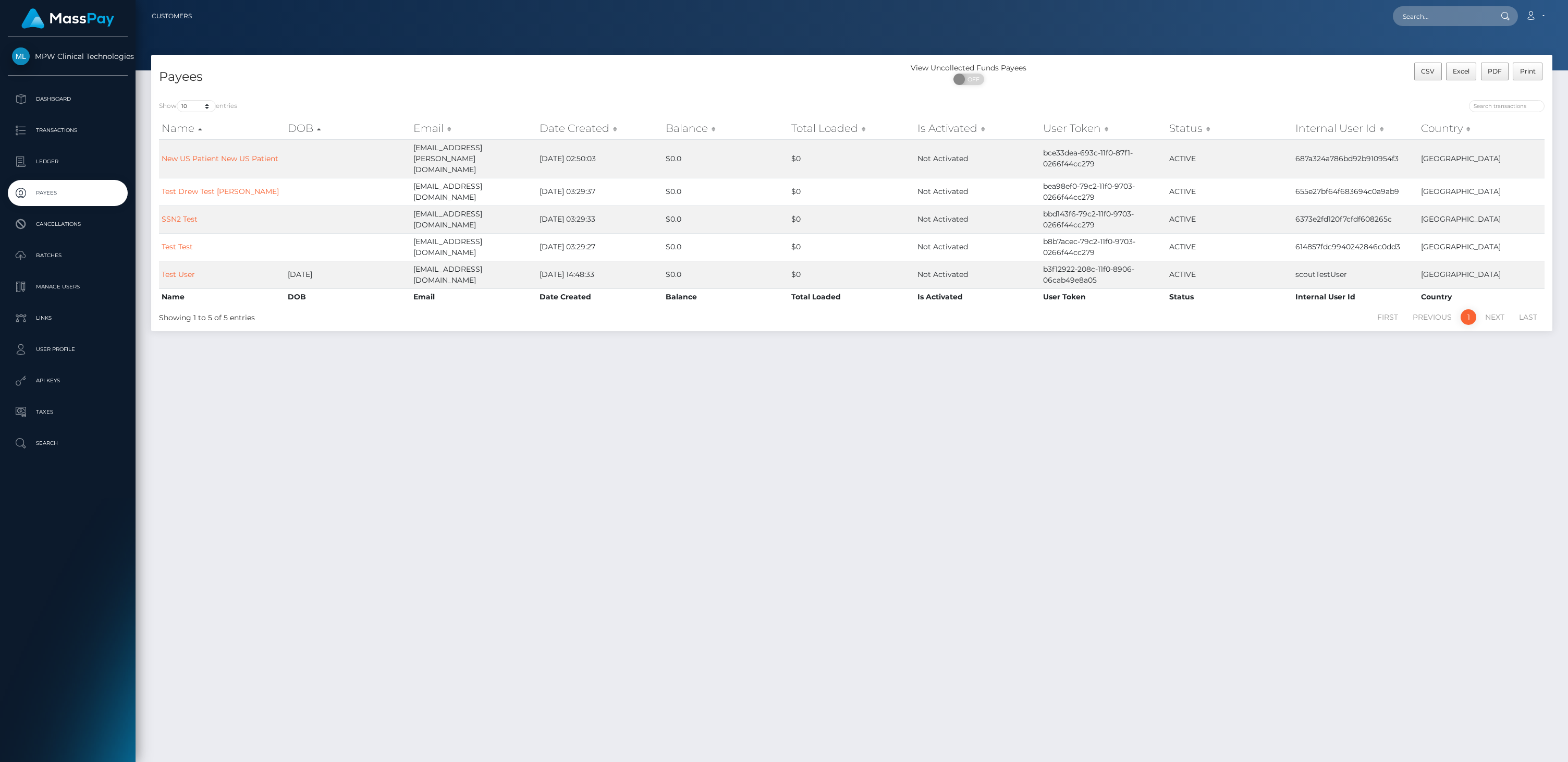
click at [476, 649] on div "Payees View Uncollected Funds Payees ON OFF CSV Excel PDF Print Show 10 25 50 1…" at bounding box center [851, 403] width 1433 height 698
click at [491, 646] on div "Payees View Uncollected Funds Payees ON OFF CSV Excel PDF Print Show 10 25 50 1…" at bounding box center [851, 403] width 1433 height 698
drag, startPoint x: 497, startPoint y: 569, endPoint x: 455, endPoint y: 529, distance: 58.0
click at [492, 568] on div "Payees View Uncollected Funds Payees ON OFF CSV Excel PDF Print Show 10 25 50 1…" at bounding box center [851, 403] width 1433 height 698
click at [391, 421] on div "Payees View Uncollected Funds Payees ON OFF CSV Excel PDF Print Show 10 25 50 1…" at bounding box center [851, 403] width 1433 height 698
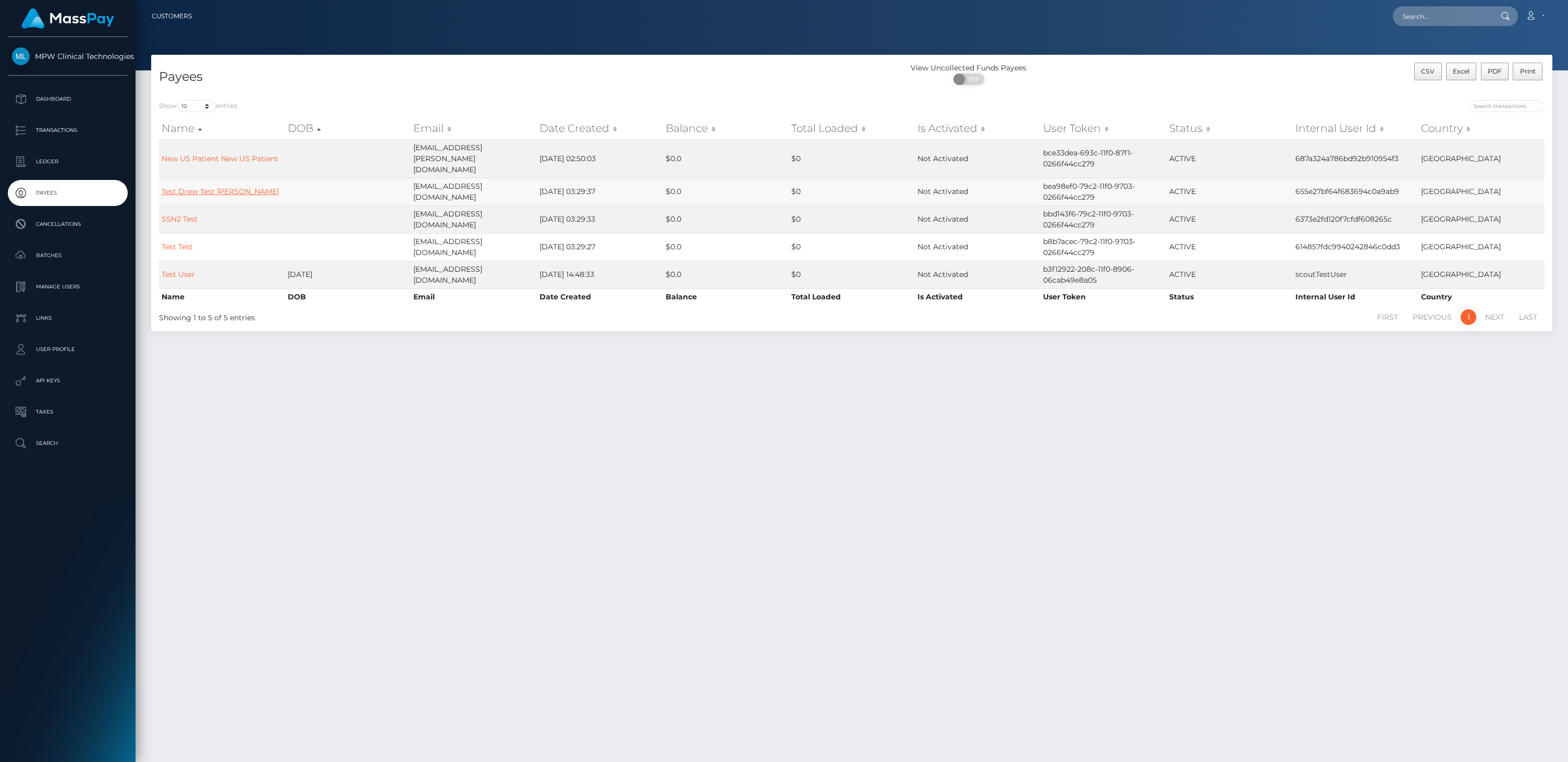
click at [222, 187] on link "Test Drew Test Volpe" at bounding box center [220, 192] width 117 height 10
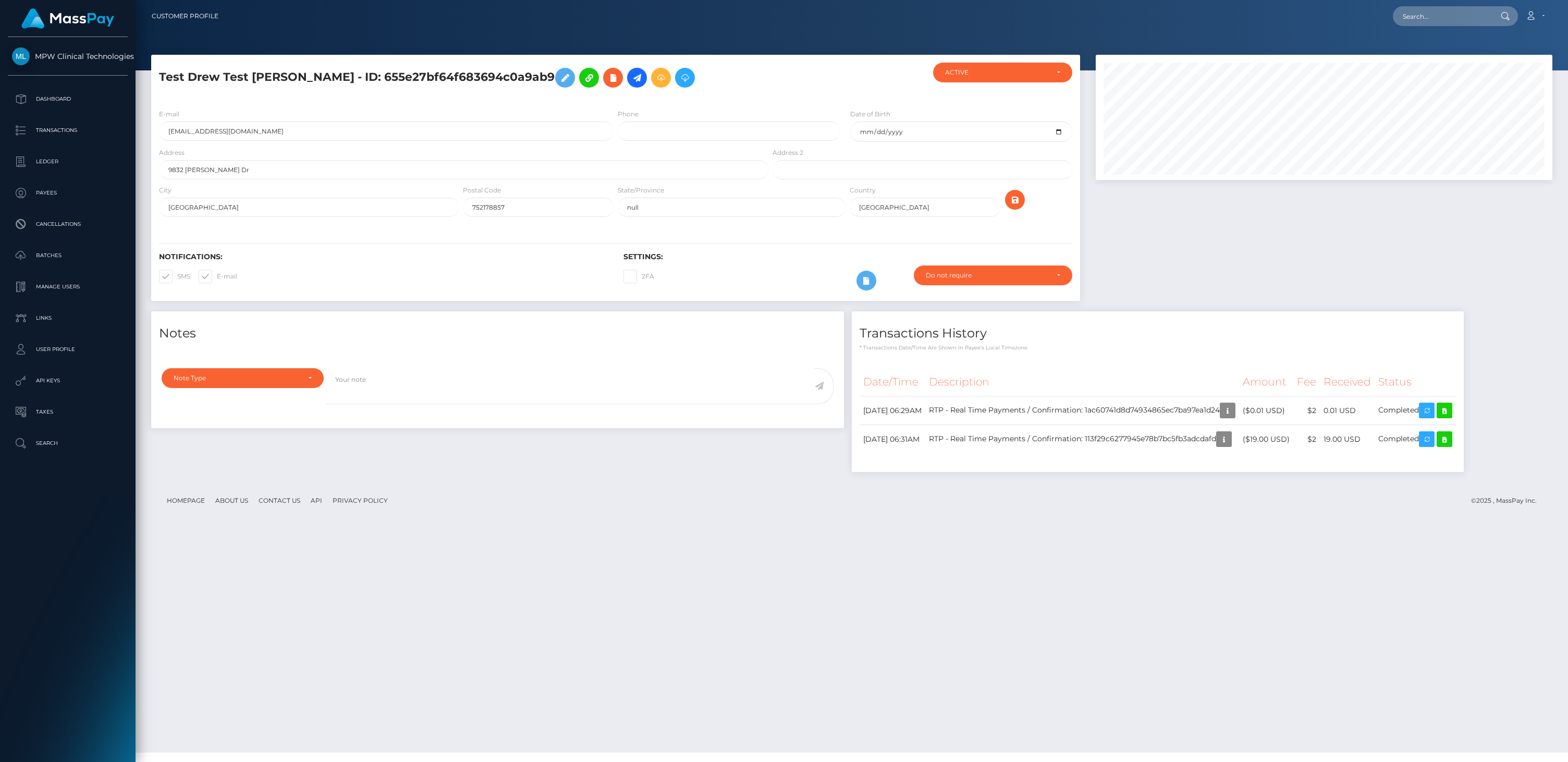
scroll to position [125, 457]
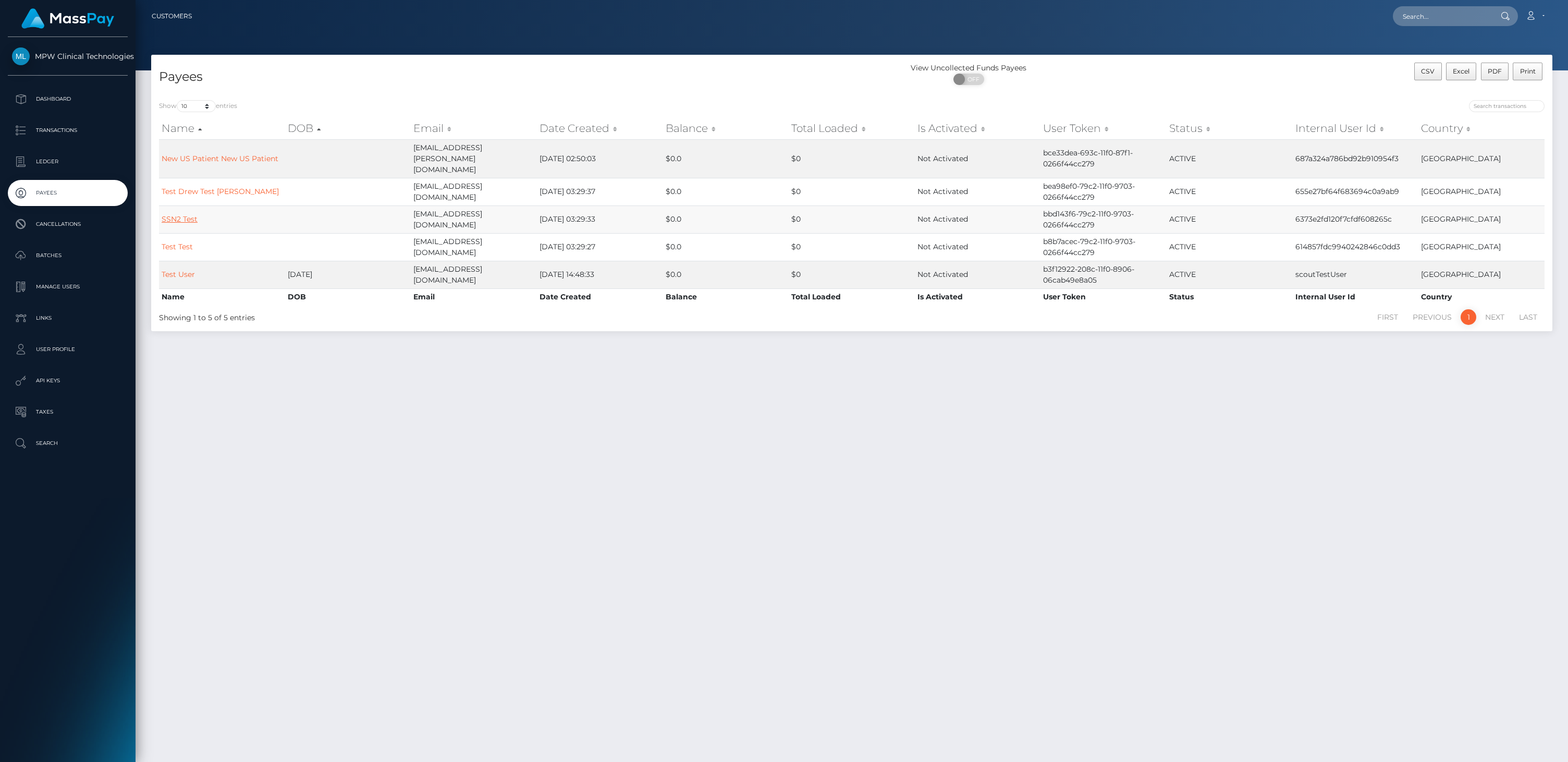
click at [188, 214] on link "SSN2 Test" at bounding box center [179, 219] width 36 height 10
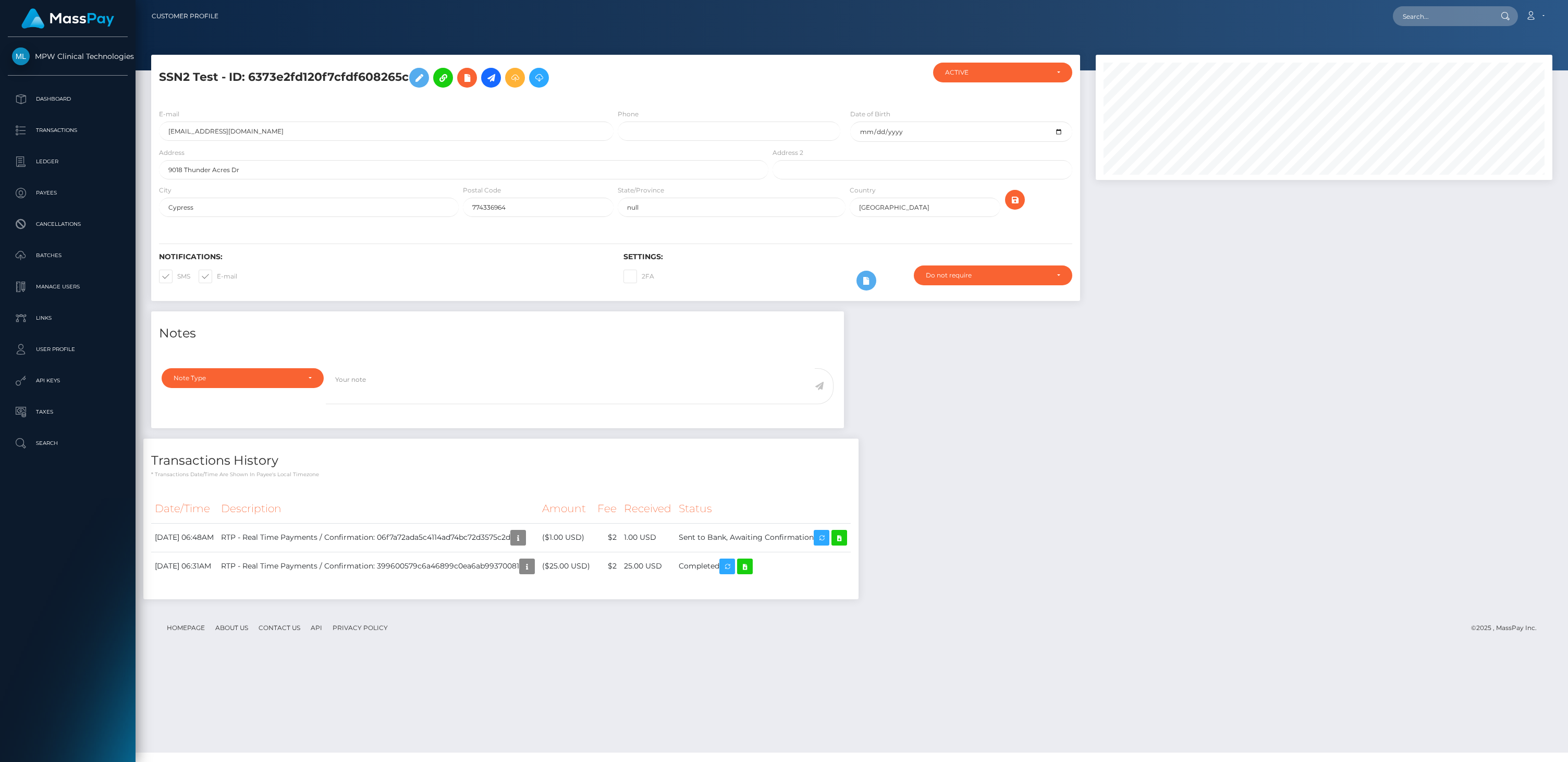
scroll to position [125, 457]
click at [986, 448] on div "Notes Note Type Compliance Clear Compliance General Note Type" at bounding box center [851, 460] width 1417 height 298
